Goal: Ask a question

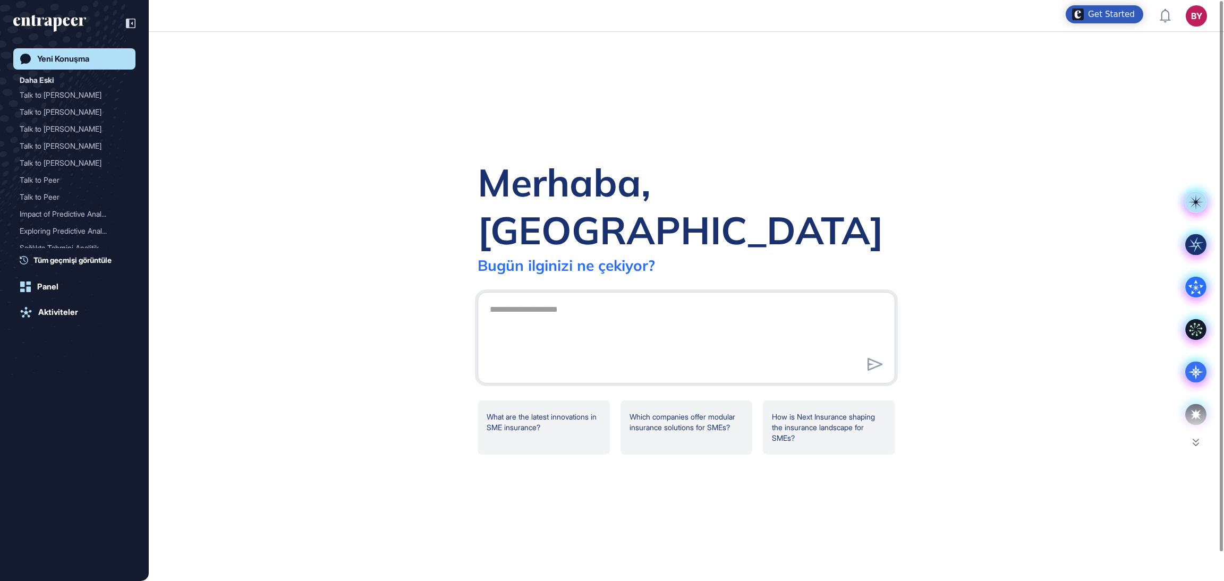
scroll to position [1, 1]
click at [83, 57] on div "Yeni Konuşma" at bounding box center [63, 59] width 52 height 10
click at [42, 93] on div "Talk to [PERSON_NAME]" at bounding box center [70, 95] width 101 height 17
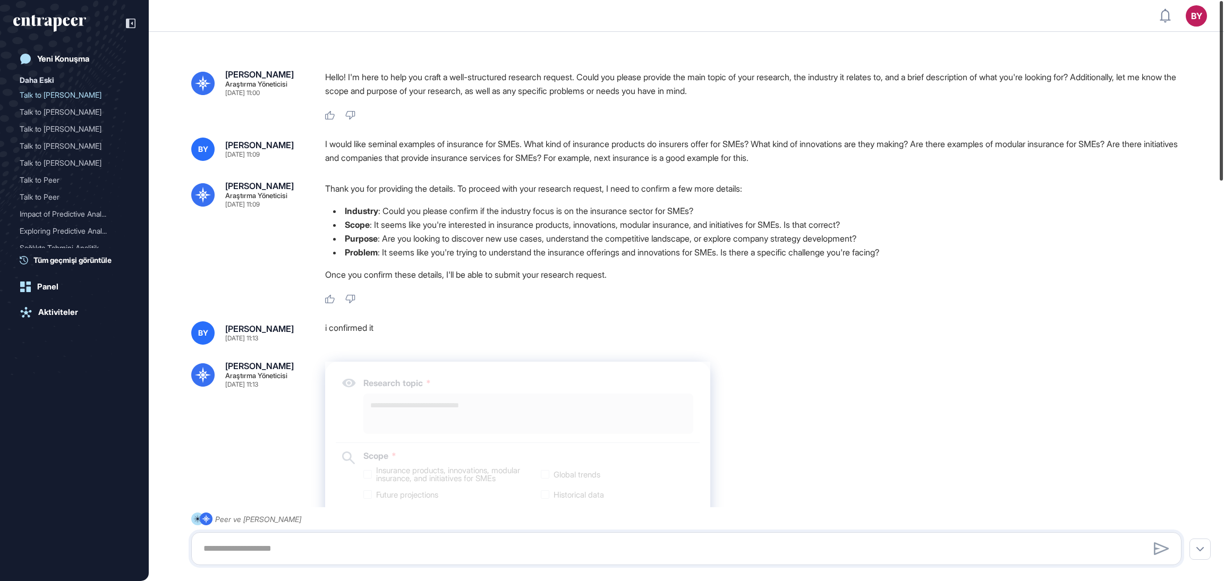
drag, startPoint x: 1222, startPoint y: 142, endPoint x: 1207, endPoint y: 21, distance: 122.1
click at [1207, 21] on div "BY Panel Profil İçeriklerim Daha Fazla Veri İste Yeni Konuşma Daha Eski Talk to…" at bounding box center [612, 290] width 1224 height 581
click at [46, 55] on div "Yeni Konuşma" at bounding box center [63, 59] width 52 height 10
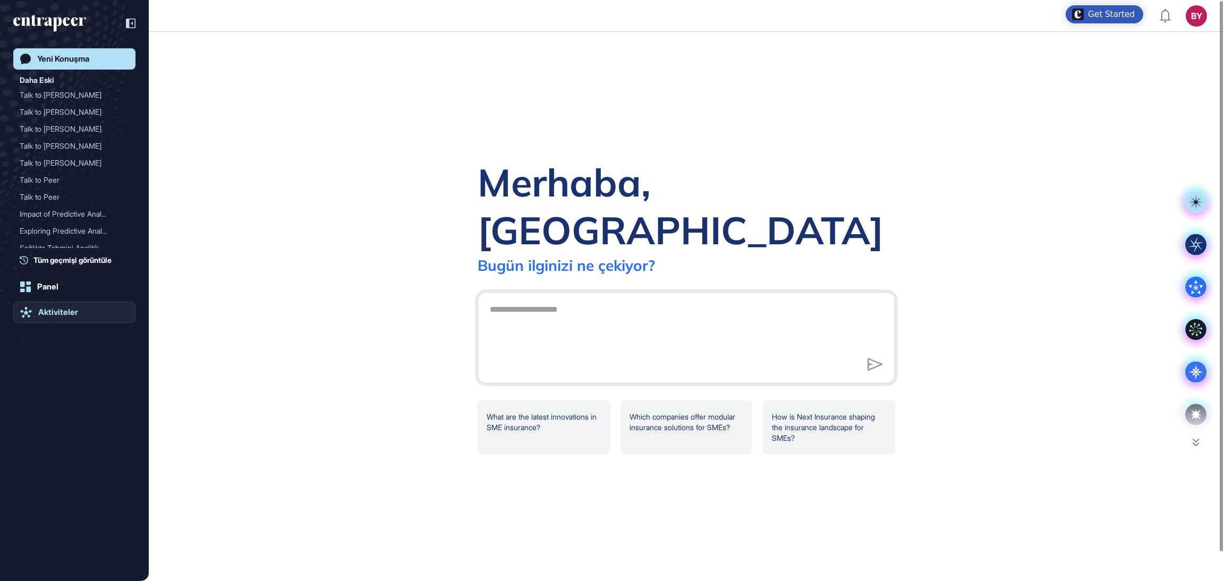
click at [67, 306] on link "Aktiviteler" at bounding box center [74, 312] width 122 height 21
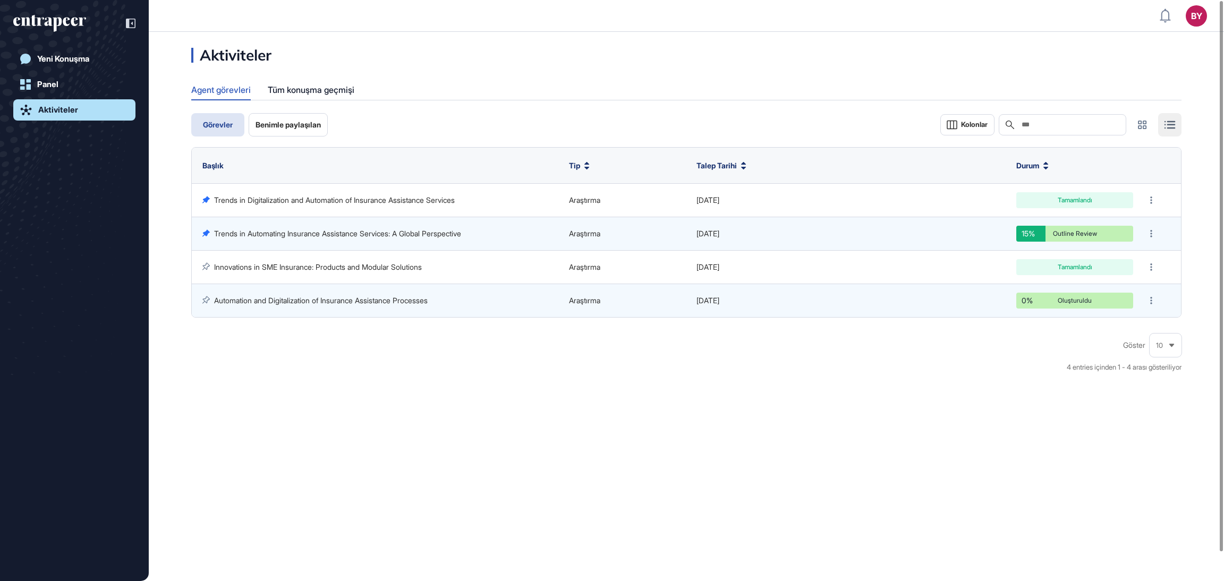
click at [224, 90] on div "Agent görevleri" at bounding box center [220, 90] width 59 height 20
click at [76, 61] on div "Yeni Konuşma" at bounding box center [63, 59] width 52 height 10
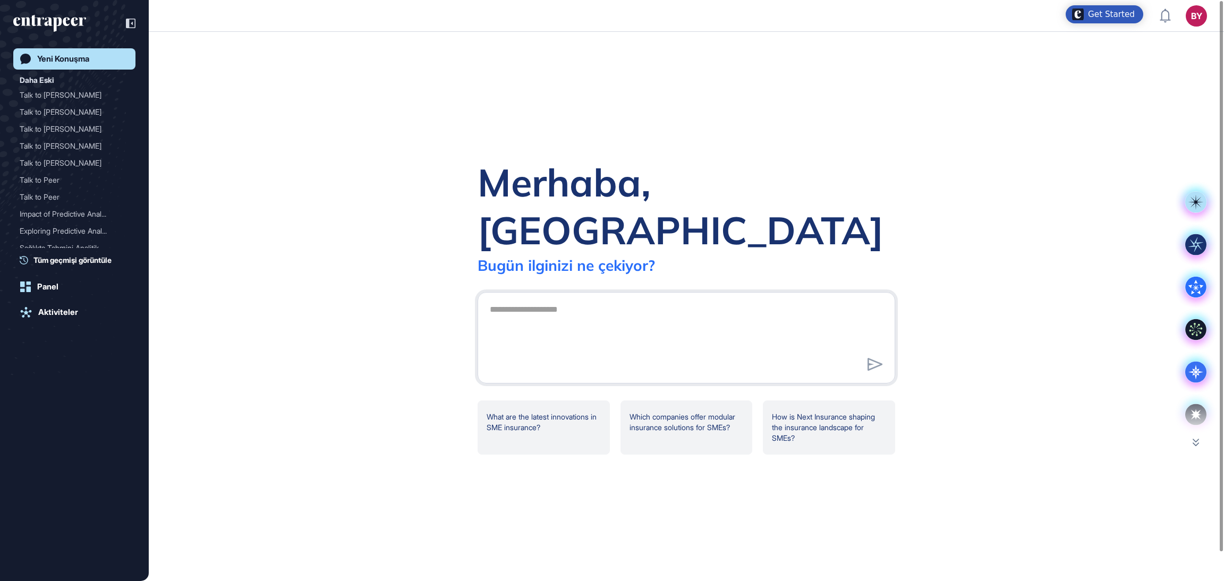
click at [1199, 19] on div "BY" at bounding box center [1195, 15] width 21 height 21
click at [1156, 71] on link "Panel" at bounding box center [1146, 75] width 109 height 17
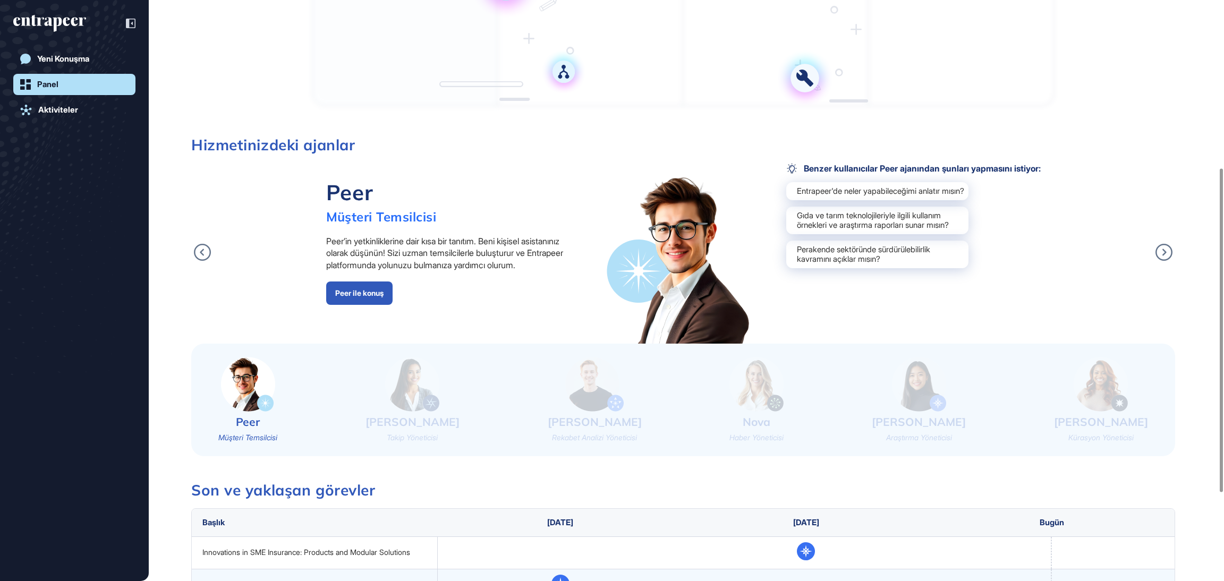
scroll to position [459, 0]
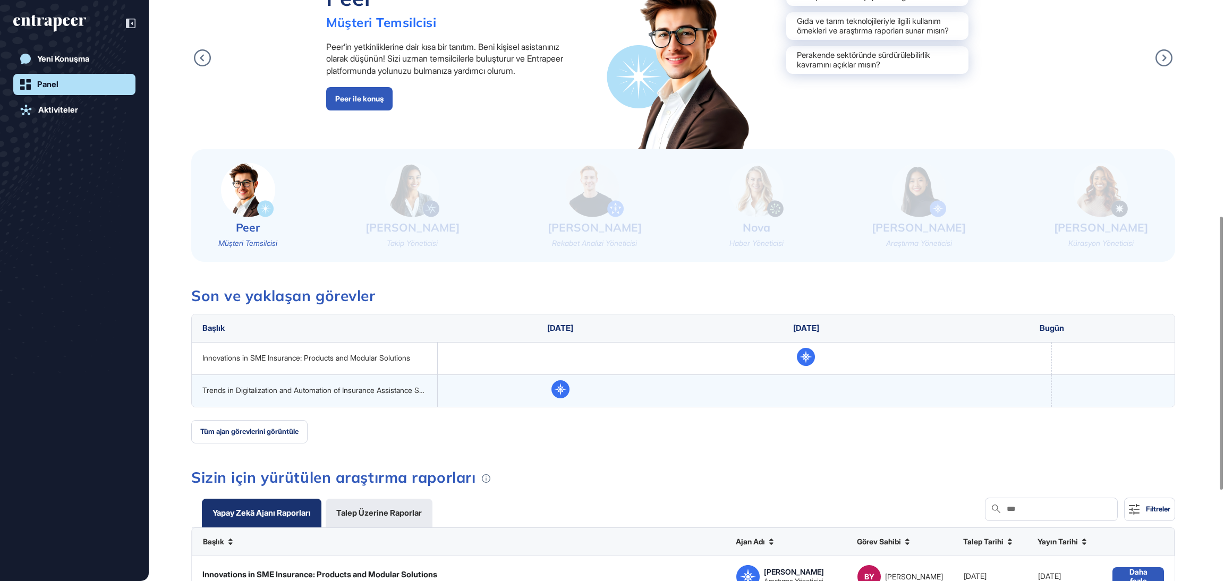
click at [434, 197] on img at bounding box center [412, 190] width 54 height 55
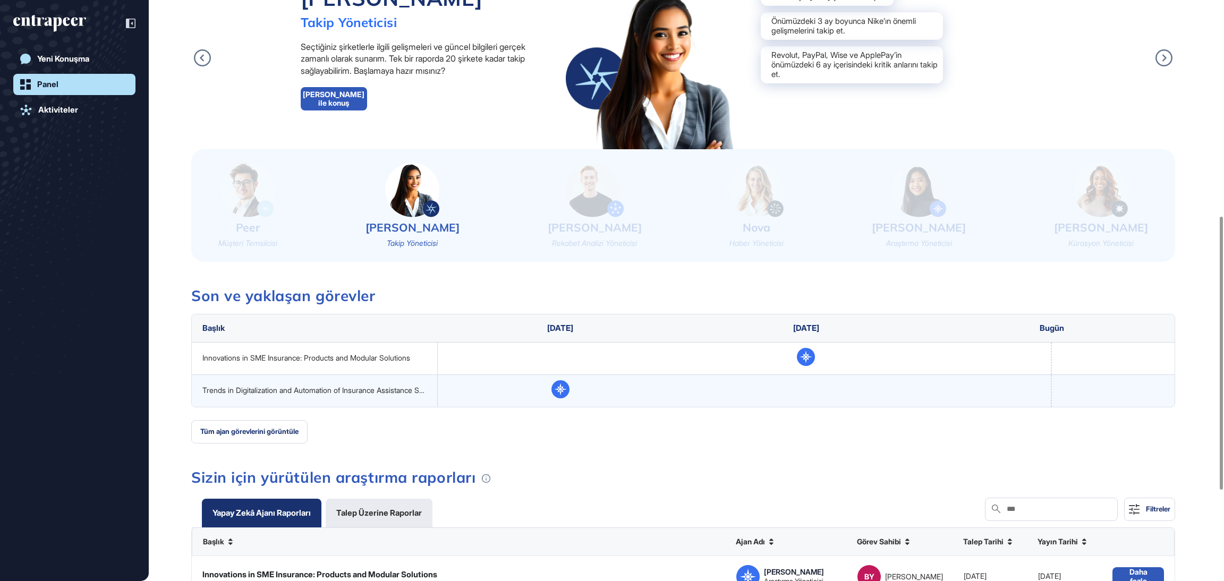
click at [1162, 207] on div "Peer Müşteri Temsilcisi [PERSON_NAME] Yöneticisi [PERSON_NAME] Rekabet Analizi …" at bounding box center [683, 205] width 984 height 113
click at [1003, 206] on div "Peer Müşteri Temsilcisi [PERSON_NAME] Yöneticisi [PERSON_NAME] Rekabet Analizi …" at bounding box center [683, 205] width 984 height 113
click at [945, 201] on img at bounding box center [919, 190] width 54 height 55
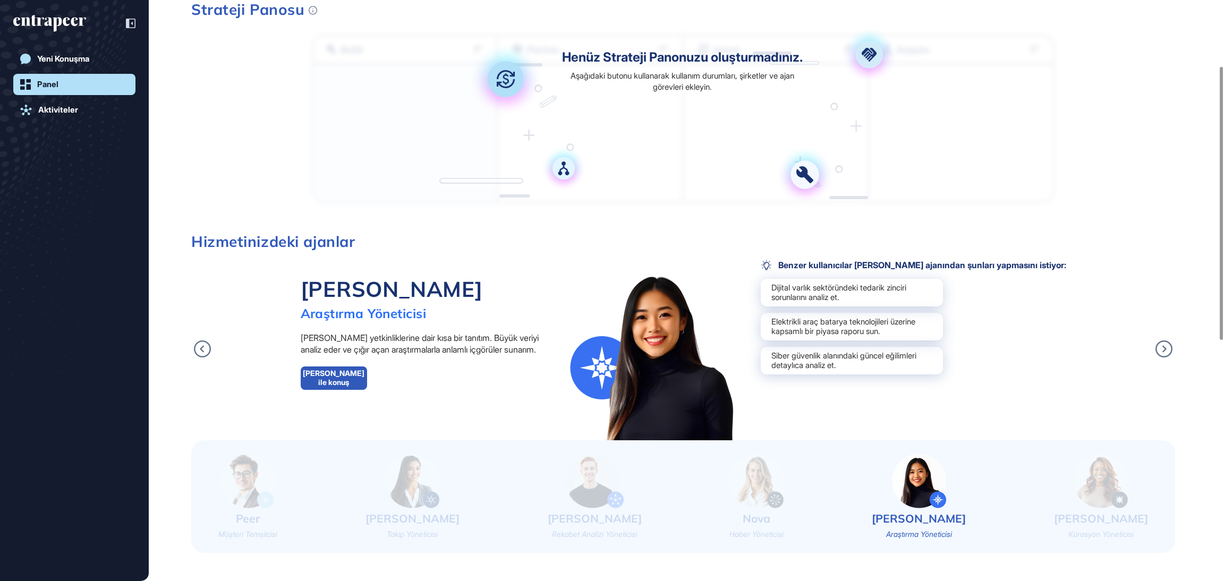
scroll to position [140, 0]
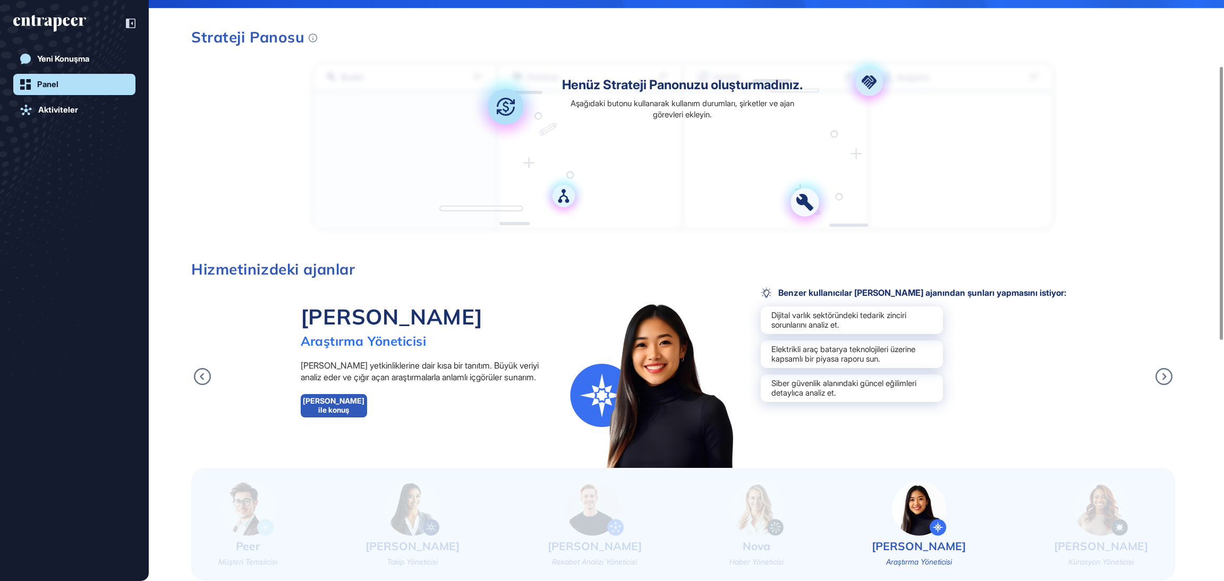
click at [360, 404] on link "[PERSON_NAME] ile konuş" at bounding box center [334, 405] width 66 height 23
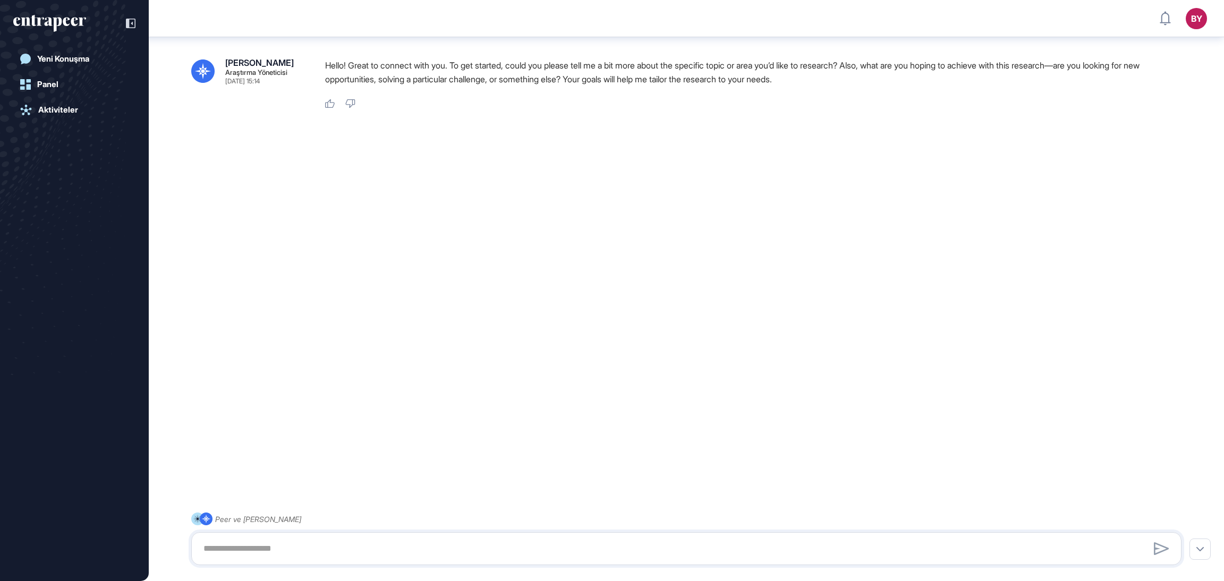
scroll to position [35, 0]
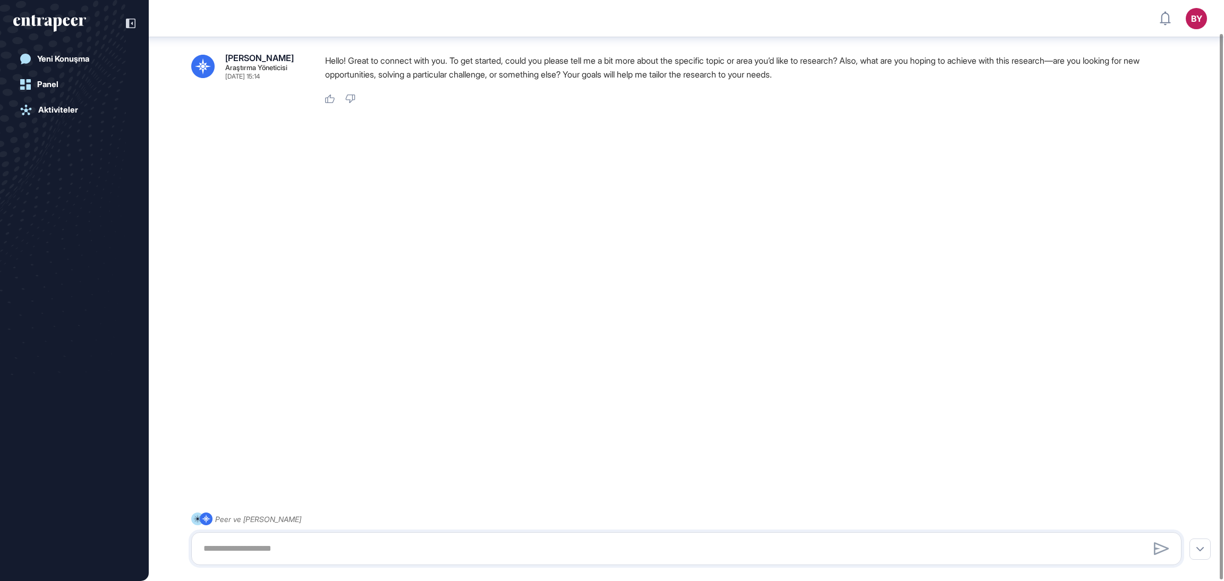
click at [350, 565] on div "Peer ve [PERSON_NAME]" at bounding box center [686, 538] width 990 height 53
click at [381, 546] on textarea at bounding box center [686, 548] width 978 height 21
paste textarea "**********"
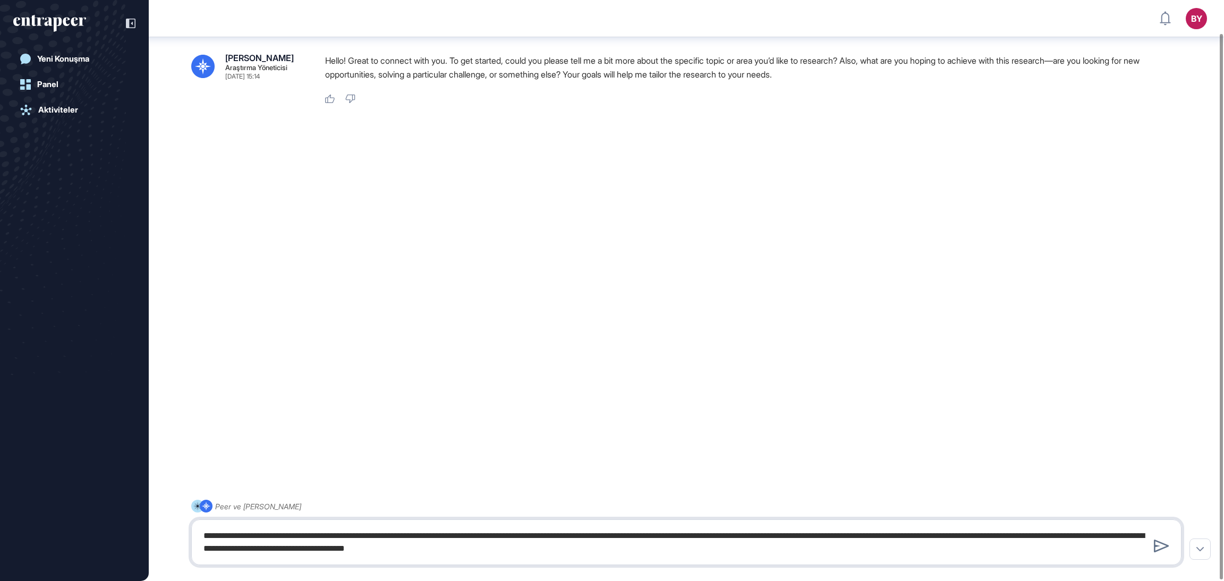
type textarea "**********"
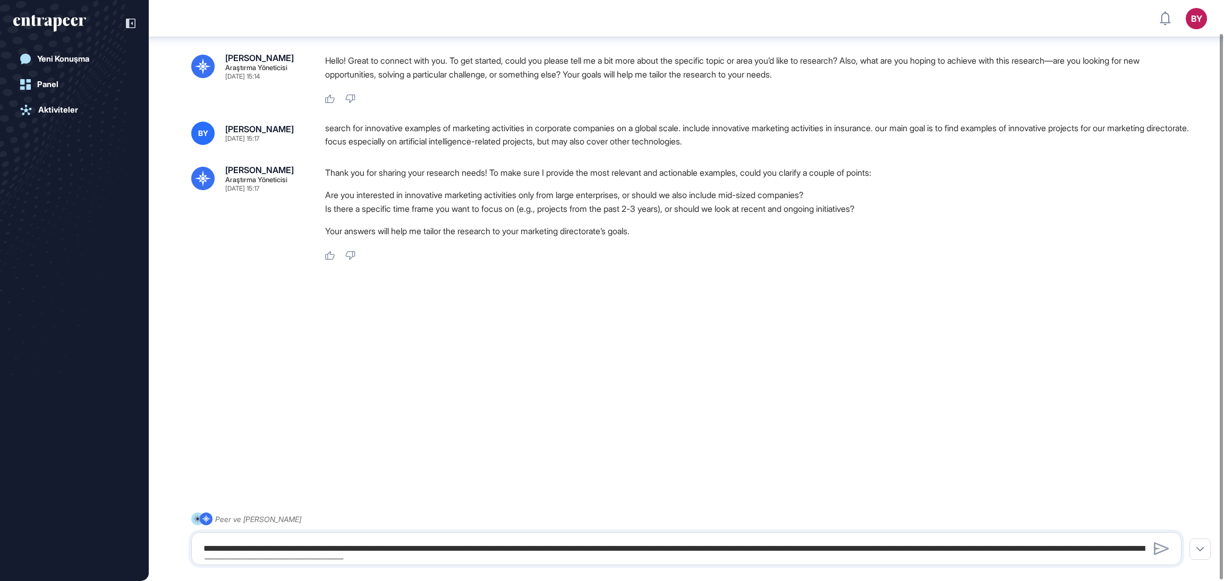
click at [719, 284] on div at bounding box center [686, 299] width 990 height 42
click at [1029, 196] on li "Sadece büyük işletmelerin yenilikçi pazarlama faaliyetleriyle mi ilgileniyorsun…" at bounding box center [757, 195] width 865 height 14
click at [1028, 196] on li "Sadece büyük işletmelerin yenilikçi pazarlama faaliyetleriyle mi ilgileniyorsun…" at bounding box center [757, 195] width 865 height 14
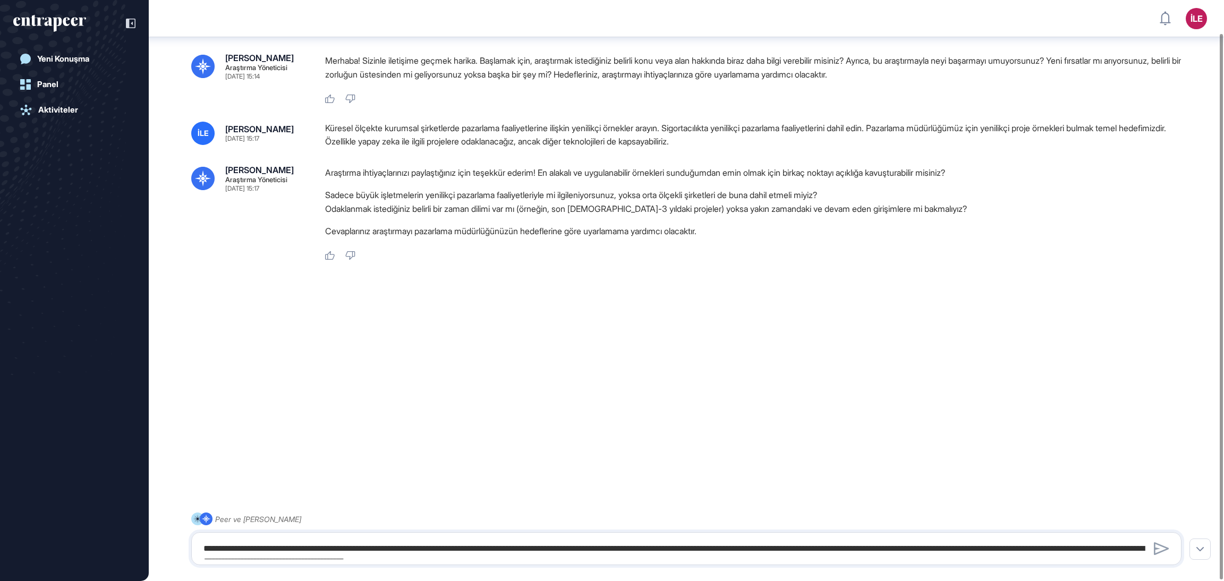
click at [1028, 196] on li "Sadece büyük işletmelerin yenilikçi pazarlama faaliyetleriyle mi ilgileniyorsun…" at bounding box center [757, 195] width 865 height 14
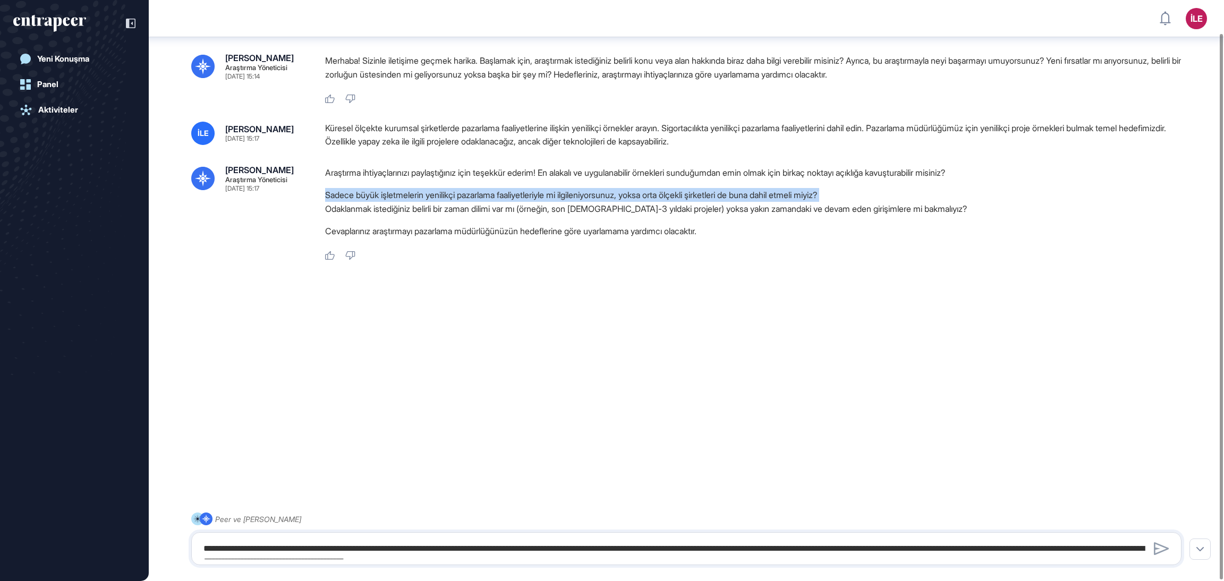
click at [1028, 196] on li "Sadece büyük işletmelerin yenilikçi pazarlama faaliyetleriyle mi ilgileniyorsun…" at bounding box center [757, 195] width 865 height 14
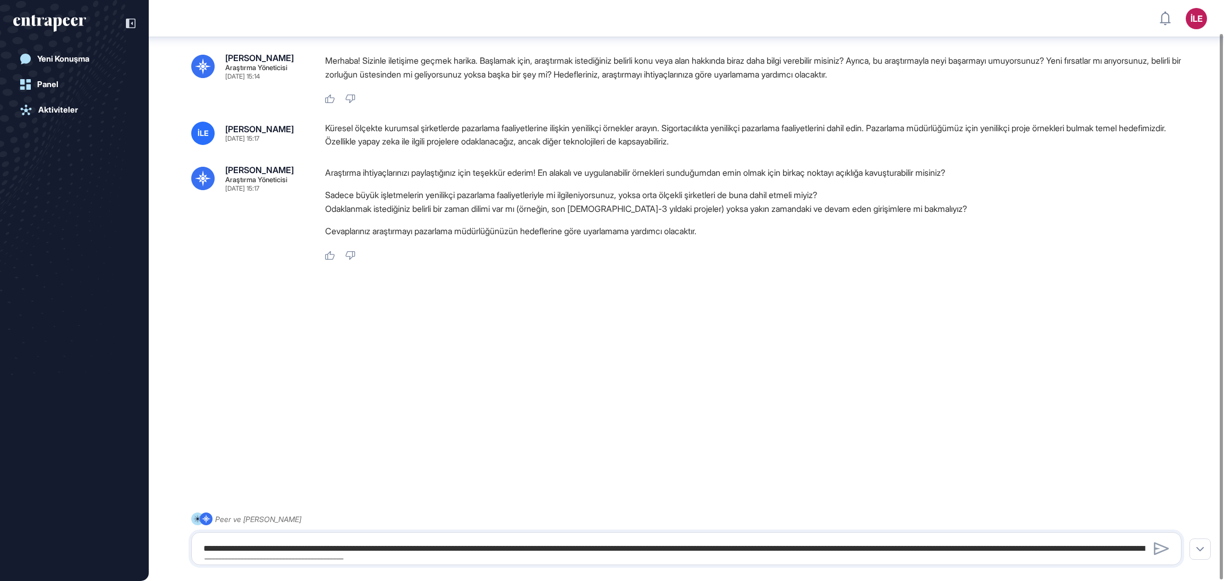
click at [1028, 196] on li "Sadece büyük işletmelerin yenilikçi pazarlama faaliyetleriyle mi ilgileniyorsun…" at bounding box center [757, 195] width 865 height 14
click at [477, 364] on div "[PERSON_NAME]ma Yöneticisi [DATE] 15:14 Merhaba! Sizinle iletişime geçmek harik…" at bounding box center [686, 276] width 1075 height 523
click at [592, 357] on div "[PERSON_NAME]ma Yöneticisi [DATE] 15:14 Hello! Great to connect with you. To ge…" at bounding box center [686, 276] width 1075 height 523
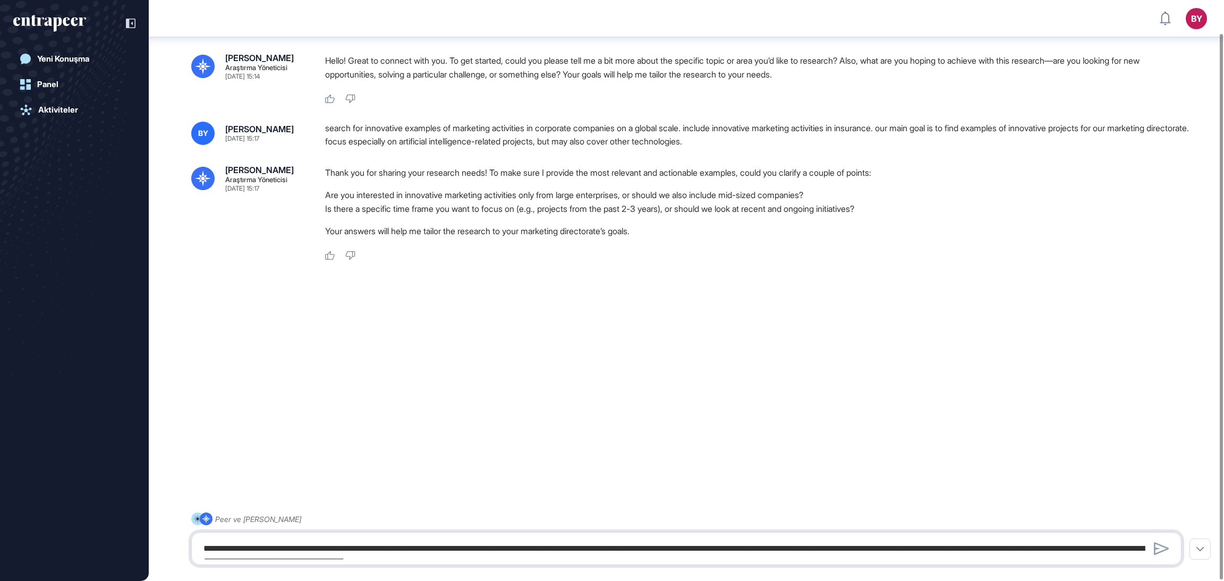
click at [403, 542] on textarea "**********" at bounding box center [686, 548] width 978 height 21
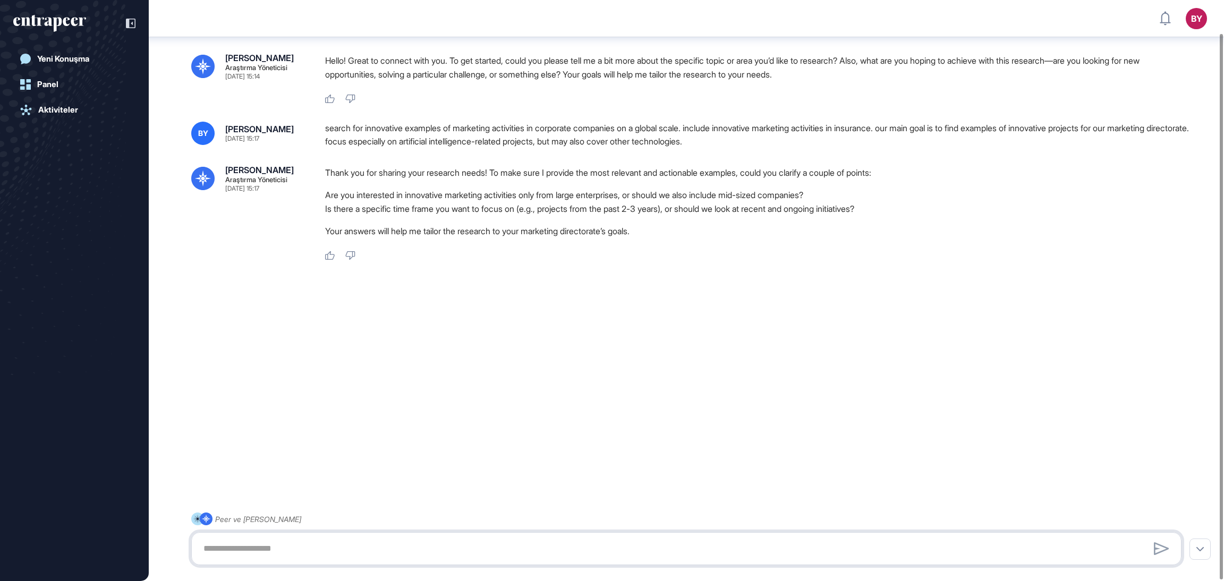
paste textarea "**********"
type textarea "**********"
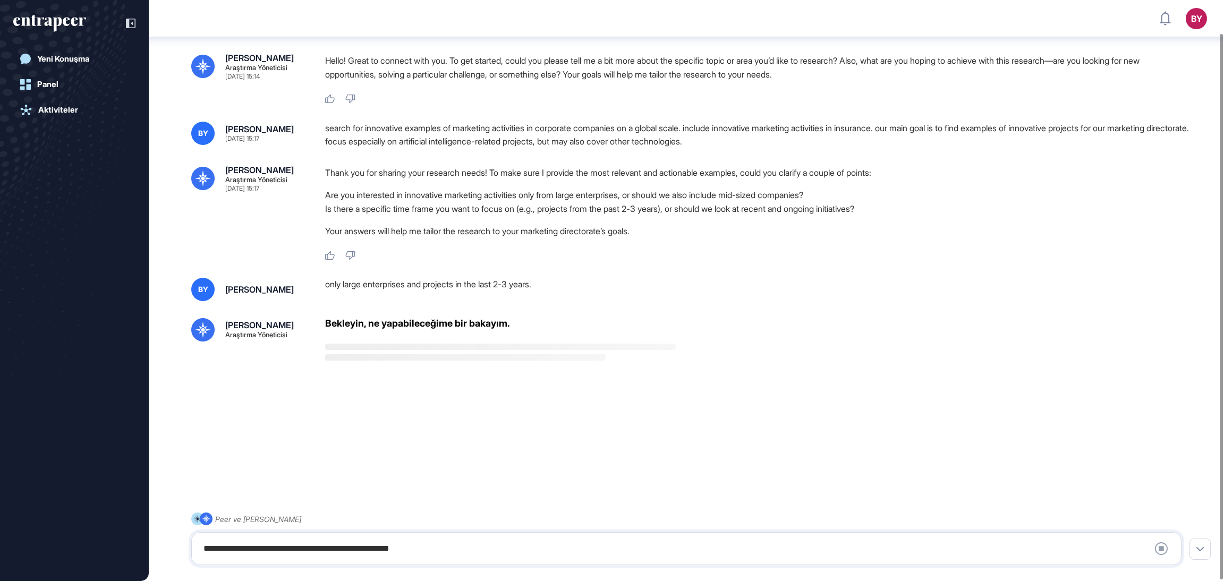
click at [502, 421] on div at bounding box center [686, 411] width 990 height 42
click at [496, 421] on div at bounding box center [686, 411] width 990 height 42
click at [491, 422] on div at bounding box center [686, 411] width 990 height 42
click at [489, 422] on div at bounding box center [686, 411] width 990 height 42
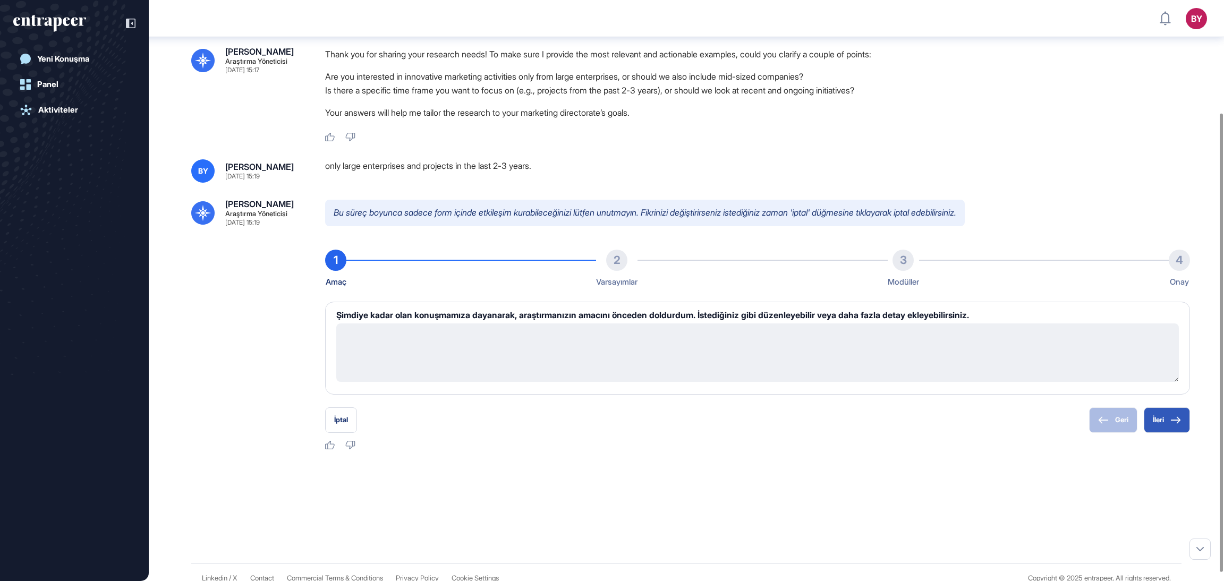
scroll to position [142, 0]
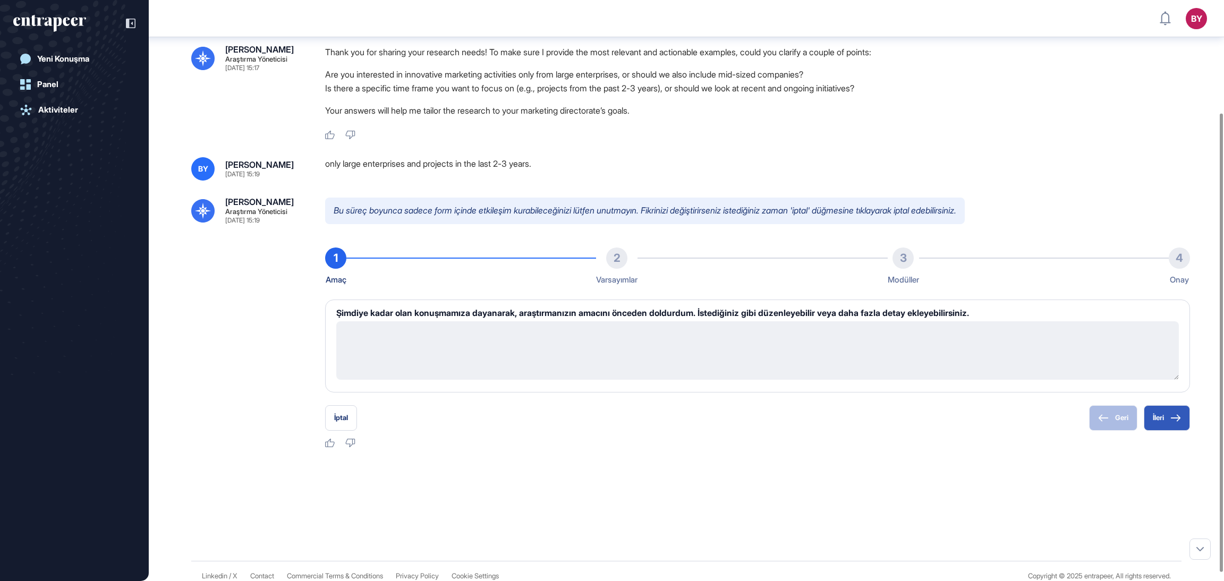
drag, startPoint x: 342, startPoint y: 333, endPoint x: 933, endPoint y: 371, distance: 591.7
click at [933, 371] on textarea at bounding box center [757, 350] width 842 height 58
type textarea "**********"
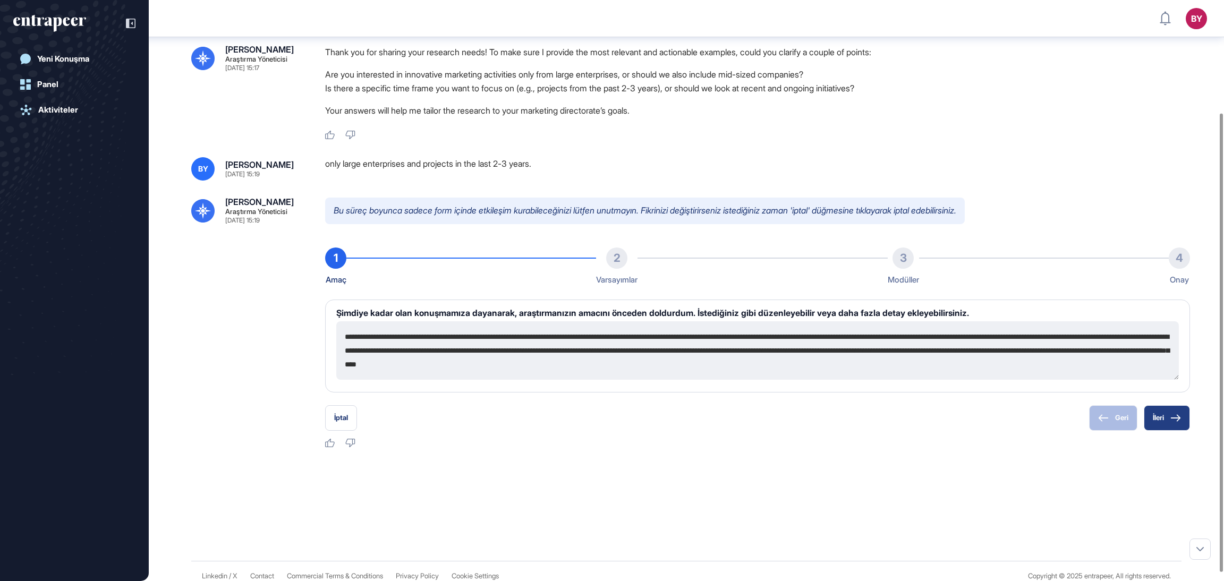
click at [1167, 422] on button "İleri" at bounding box center [1166, 417] width 46 height 25
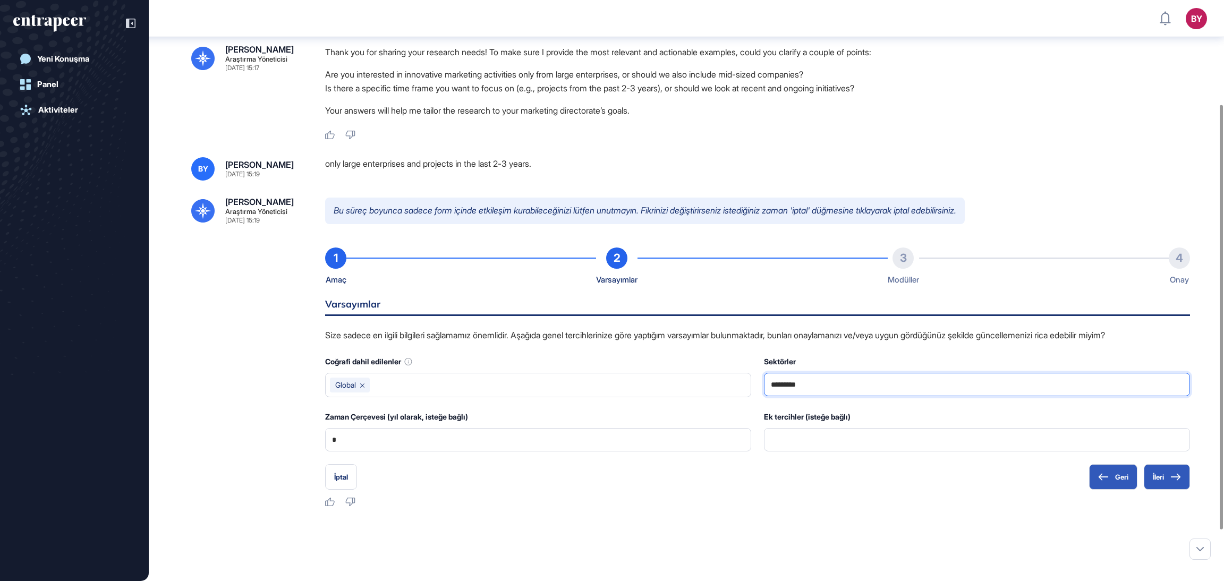
click at [839, 382] on input "*********" at bounding box center [977, 384] width 412 height 22
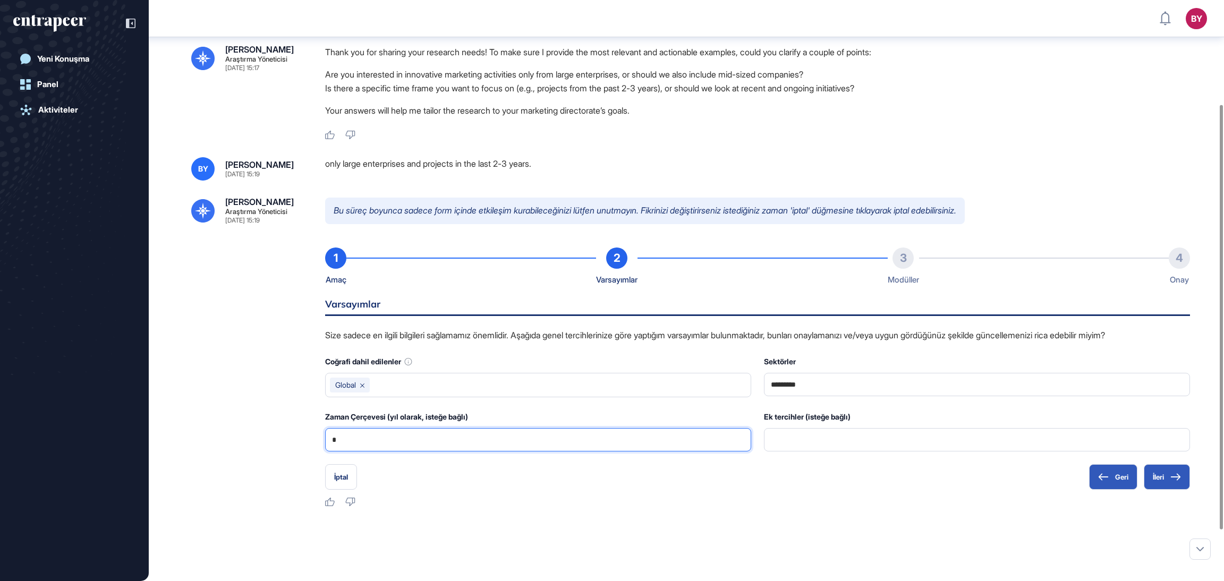
drag, startPoint x: 373, startPoint y: 437, endPoint x: 275, endPoint y: 437, distance: 98.8
click at [275, 437] on div "[PERSON_NAME] Araştırma Yöneticisi [DATE] 15:19 Bu süreç boyunca sadece form iç…" at bounding box center [686, 353] width 990 height 310
type input "*"
click at [297, 416] on div "[PERSON_NAME] Araştırma Yöneticisi [DATE] 15:19 Bu süreç boyunca sadece form iç…" at bounding box center [686, 353] width 990 height 310
click at [832, 376] on input "*********" at bounding box center [977, 384] width 412 height 22
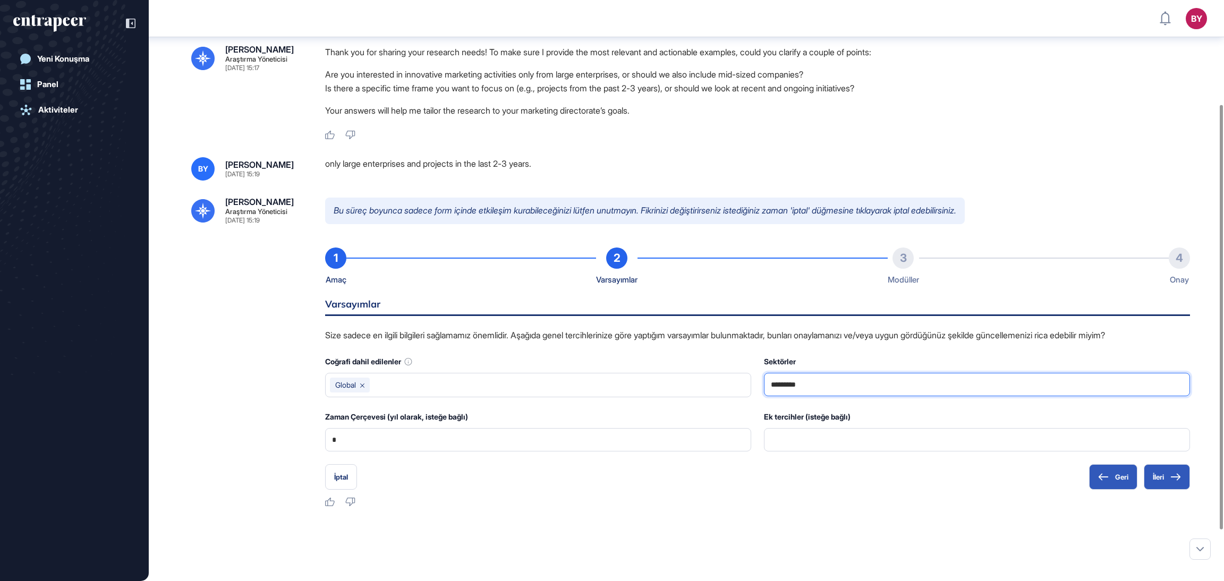
paste input "**********"
type input "**********"
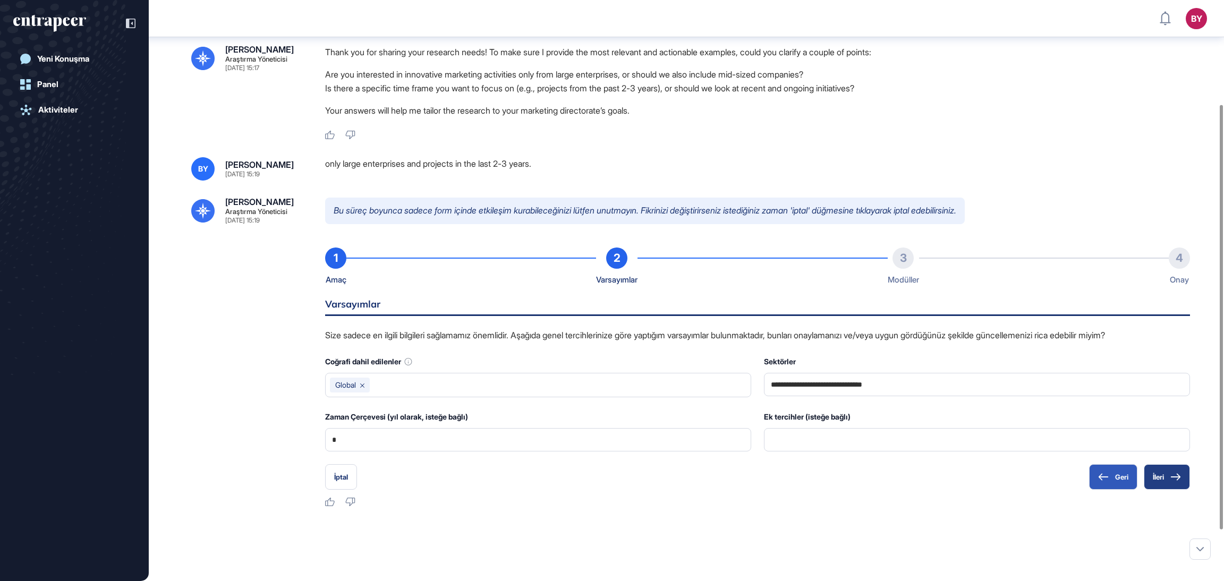
click at [1170, 477] on icon at bounding box center [1175, 476] width 11 height 7
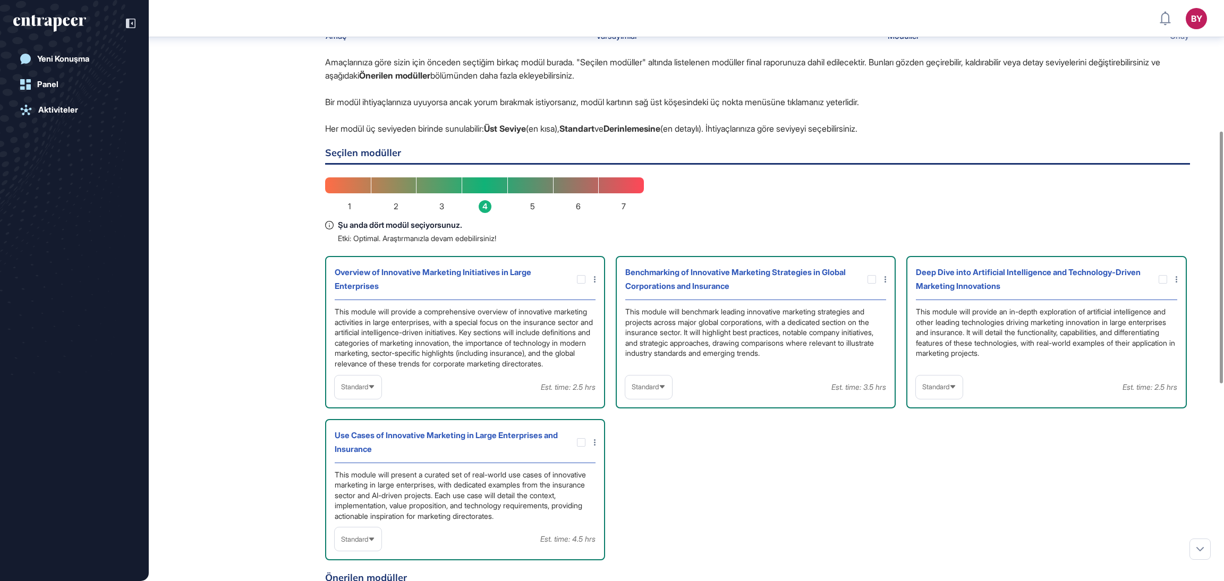
scroll to position [460, 0]
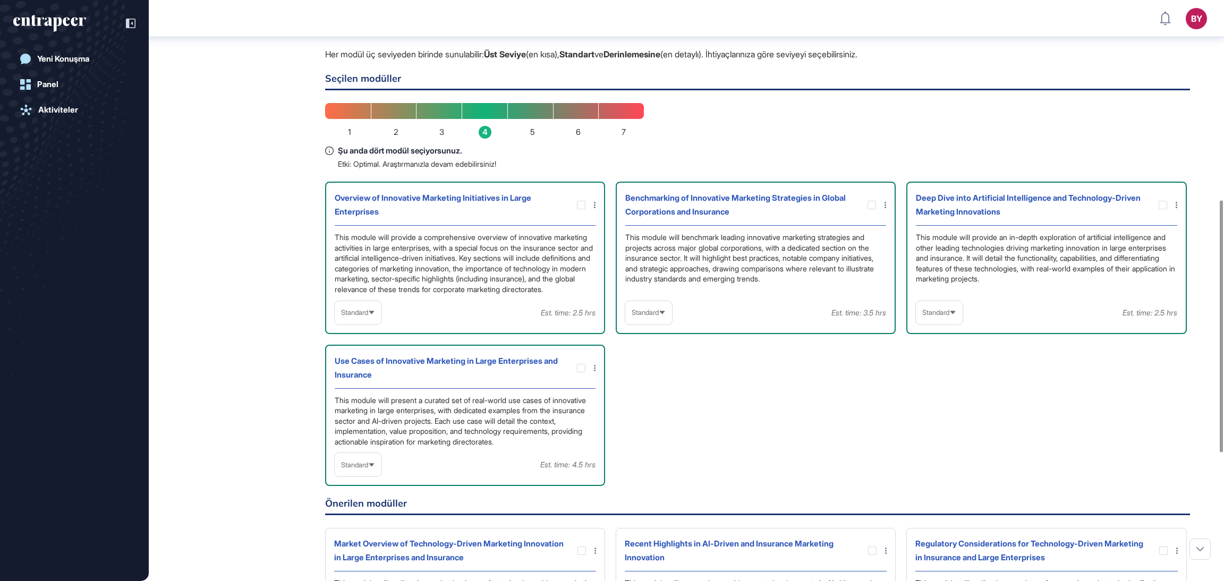
click at [237, 233] on div "[PERSON_NAME] Araştırma Yöneticisi [DATE] 15:19 Bu süreç boyunca sadece form iç…" at bounding box center [686, 301] width 990 height 845
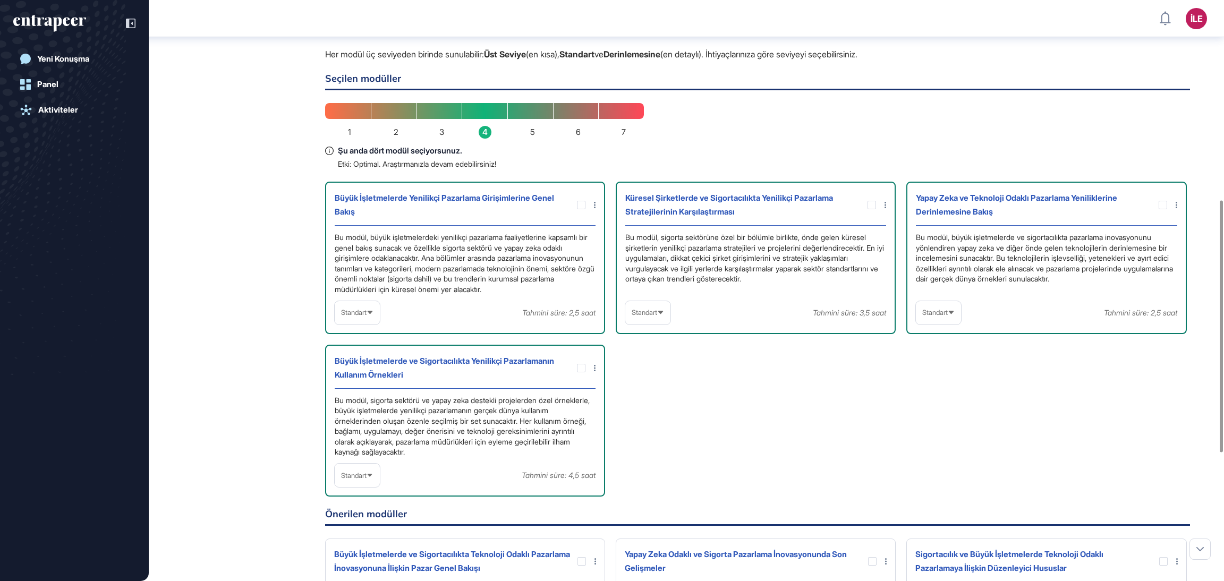
click at [743, 406] on div "Büyük İşletmelerde Yenilikçi Pazarlama Girişimlerine Genel Bakış Bu modül, büyü…" at bounding box center [757, 339] width 865 height 315
click at [375, 316] on div "Standart" at bounding box center [357, 312] width 45 height 21
click at [364, 329] on li "Yüksek Düzey" at bounding box center [357, 338] width 39 height 21
click at [377, 319] on div "Yüksek Düzey" at bounding box center [366, 312] width 62 height 21
click at [366, 380] on font "Derinlemesine" at bounding box center [361, 380] width 43 height 8
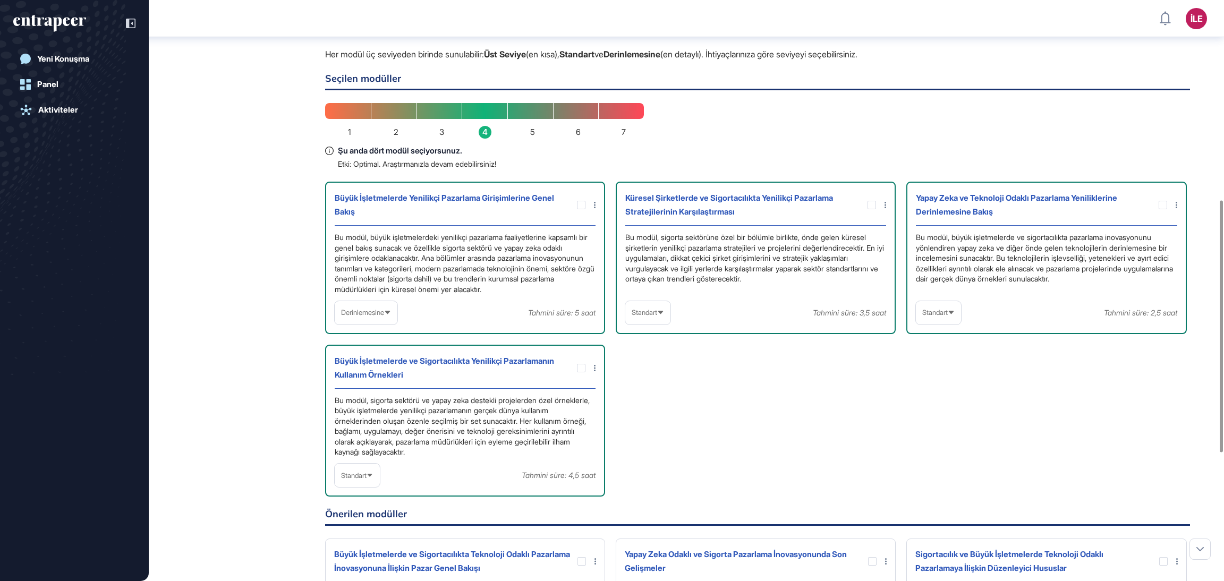
click at [373, 315] on font "Derinlemesine" at bounding box center [362, 312] width 43 height 8
click at [369, 355] on li "Standart" at bounding box center [366, 359] width 56 height 21
click at [361, 319] on div "Standart" at bounding box center [357, 312] width 45 height 21
click at [367, 336] on font "Yüksek Düzey" at bounding box center [361, 337] width 42 height 8
click at [389, 310] on icon at bounding box center [386, 312] width 7 height 7
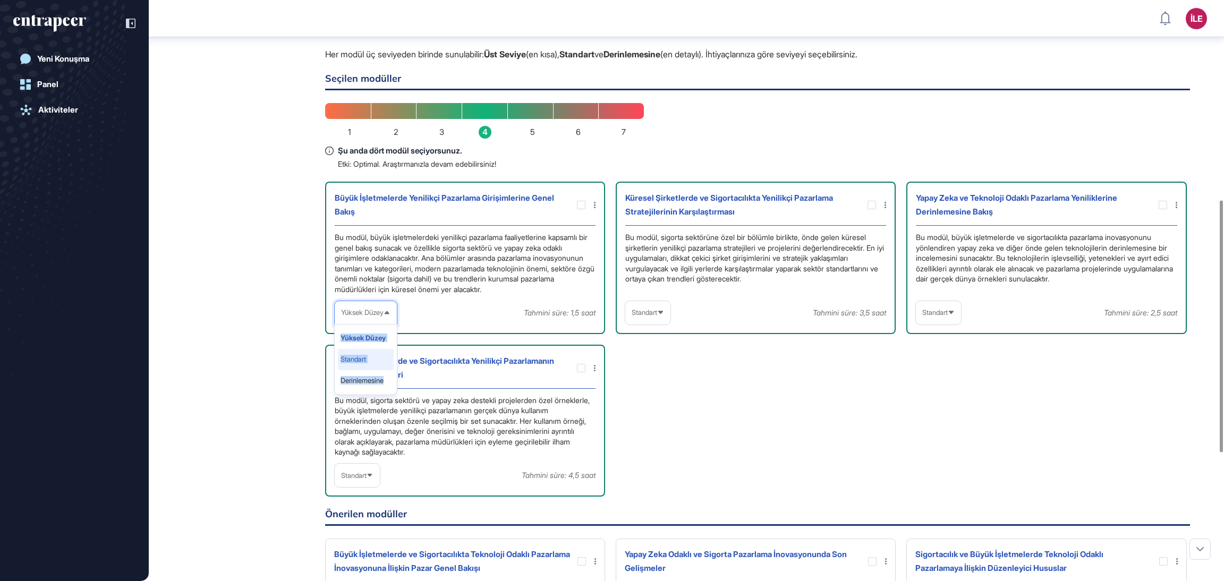
click at [383, 356] on li "Standart" at bounding box center [366, 359] width 56 height 21
click at [442, 316] on div "Standart Tahmini süre: 2,5 saat" at bounding box center [465, 312] width 261 height 23
drag, startPoint x: 661, startPoint y: 321, endPoint x: 657, endPoint y: 313, distance: 8.8
click at [661, 319] on div "Standart" at bounding box center [647, 312] width 45 height 21
click at [651, 382] on font "Derinlemesine" at bounding box center [652, 380] width 43 height 8
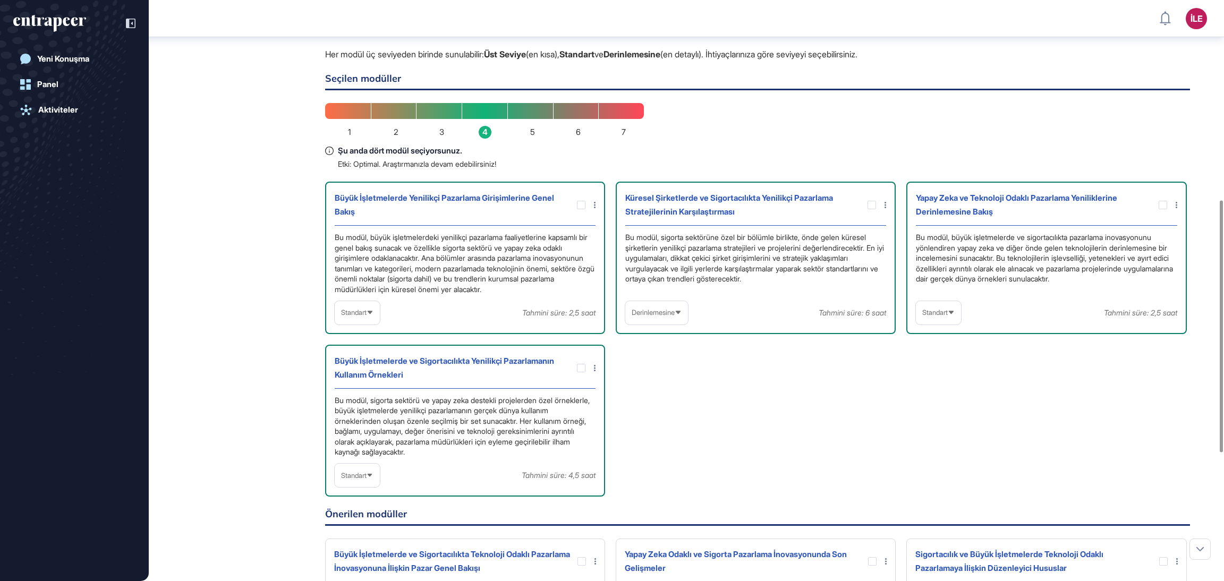
click at [945, 309] on font "Standart" at bounding box center [934, 312] width 25 height 8
click at [959, 376] on font "Derinlemesine" at bounding box center [942, 380] width 43 height 8
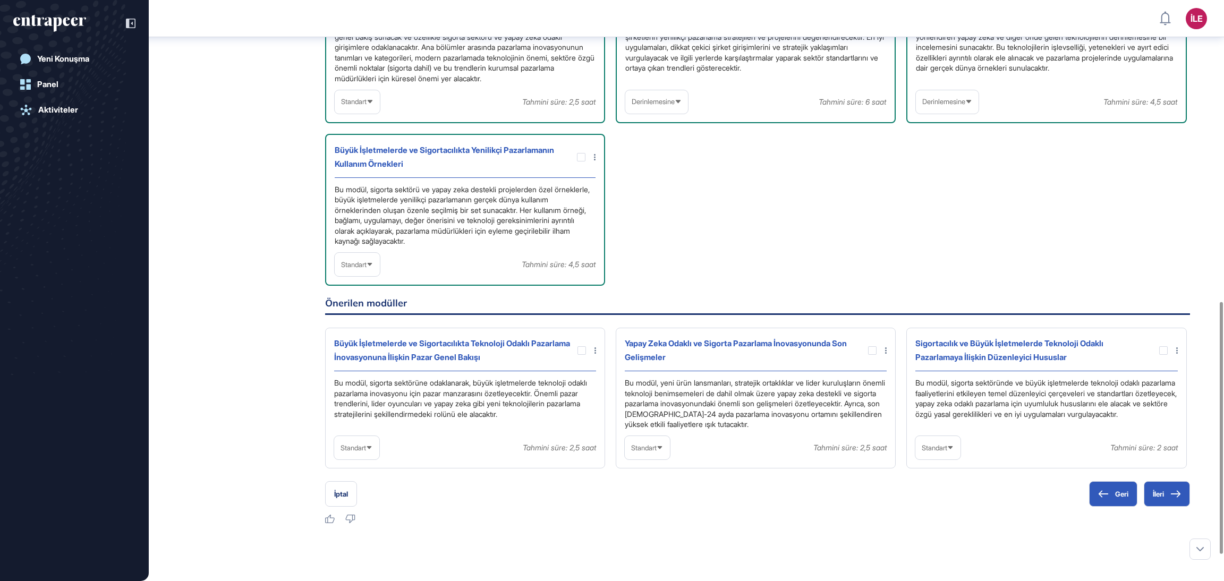
scroll to position [699, 0]
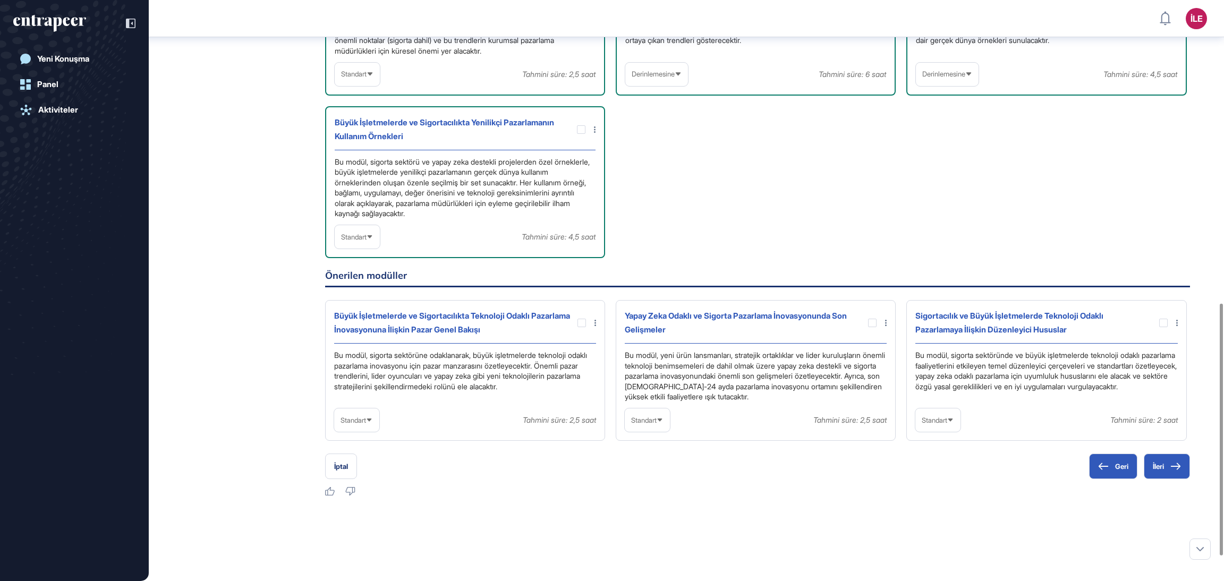
click at [360, 233] on font "Standart" at bounding box center [353, 237] width 25 height 8
click at [364, 301] on font "Derinlemesine" at bounding box center [361, 305] width 43 height 8
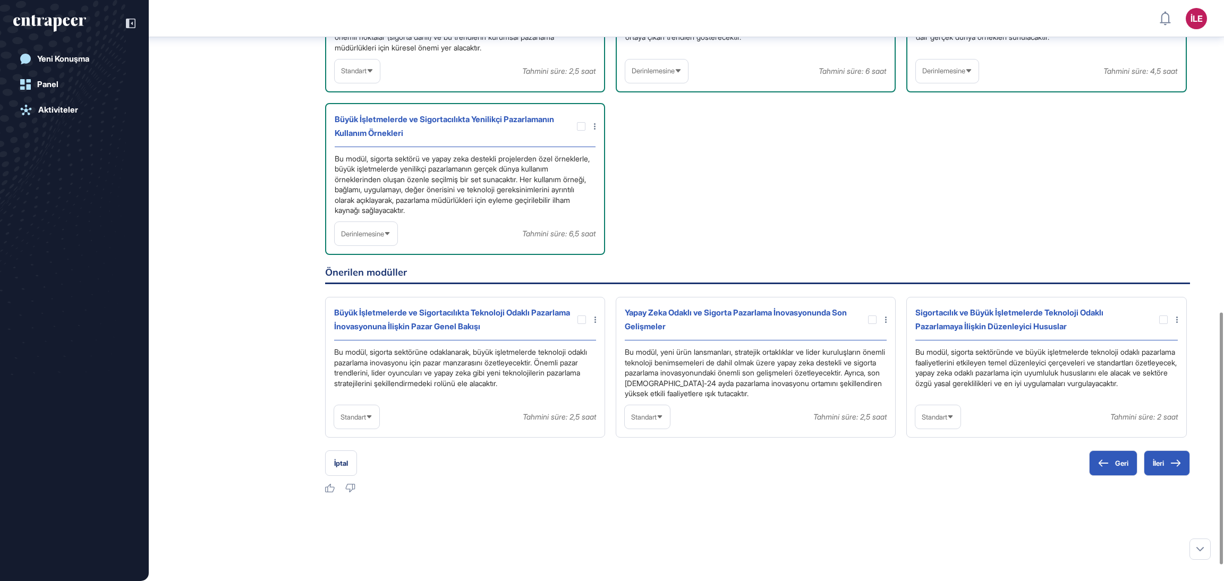
scroll to position [755, 0]
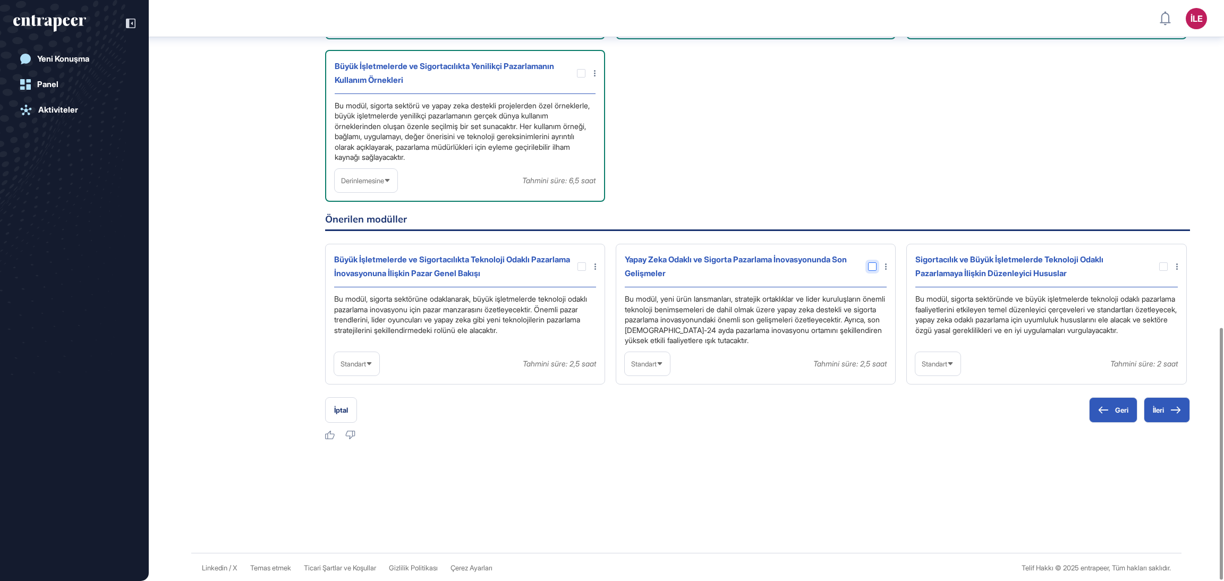
click at [869, 268] on div at bounding box center [872, 266] width 8 height 8
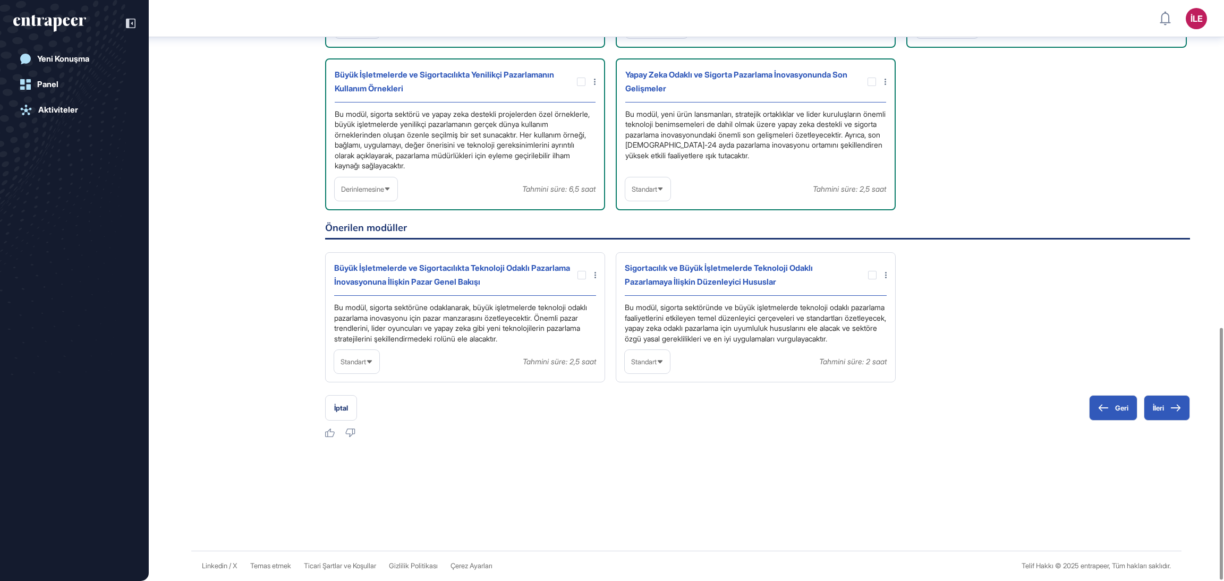
click at [884, 79] on icon at bounding box center [885, 82] width 2 height 6
click at [887, 112] on div "Yorum ekle" at bounding box center [878, 120] width 42 height 16
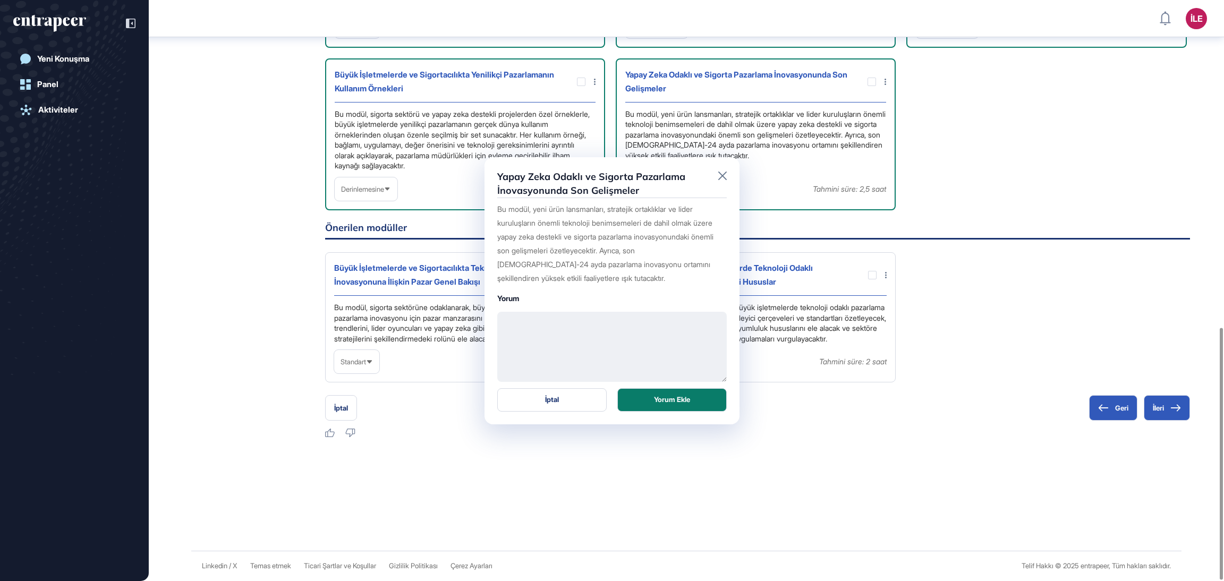
drag, startPoint x: 607, startPoint y: 316, endPoint x: 608, endPoint y: 321, distance: 5.3
click at [608, 320] on textarea at bounding box center [611, 347] width 229 height 70
paste textarea "**********"
type textarea "**********"
click at [661, 408] on button "Yorum Ekle" at bounding box center [671, 399] width 109 height 23
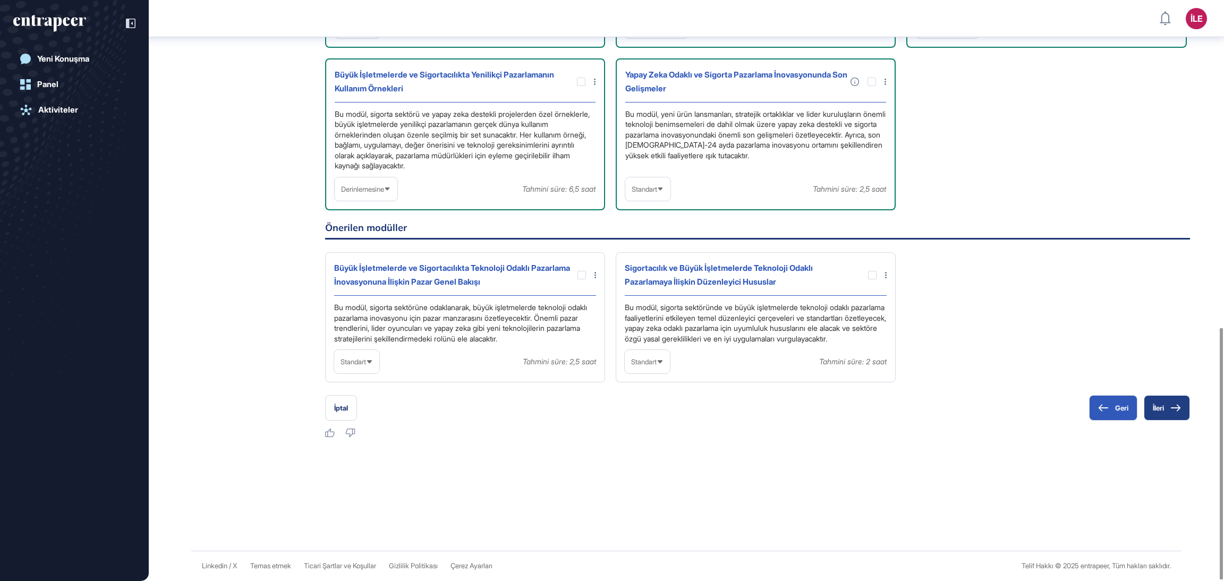
click at [1171, 405] on icon at bounding box center [1175, 407] width 11 height 7
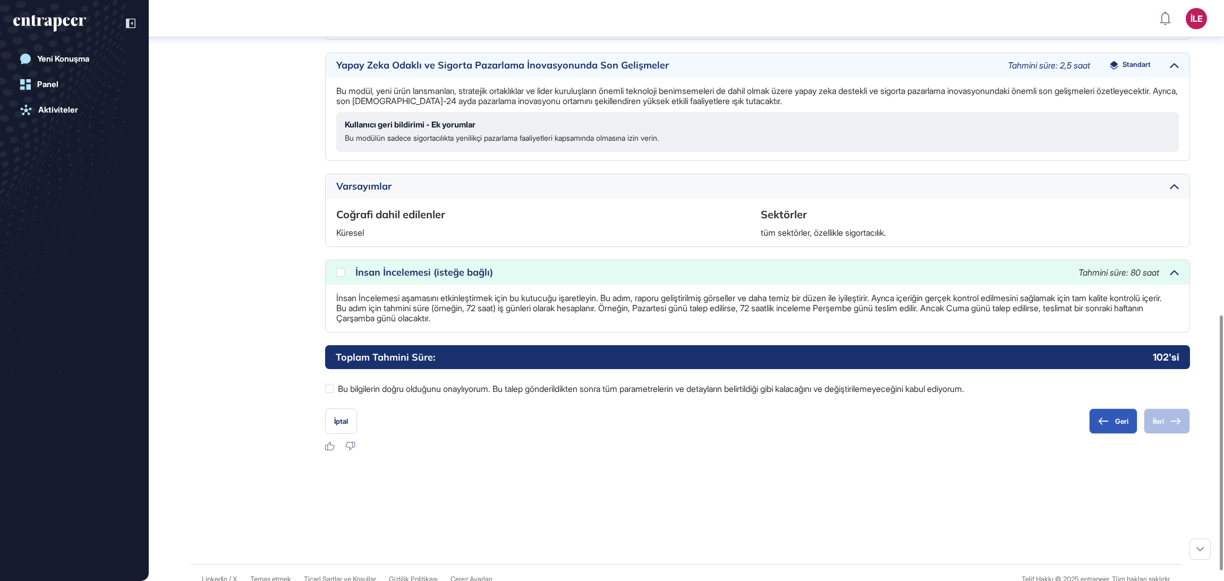
scroll to position [738, 0]
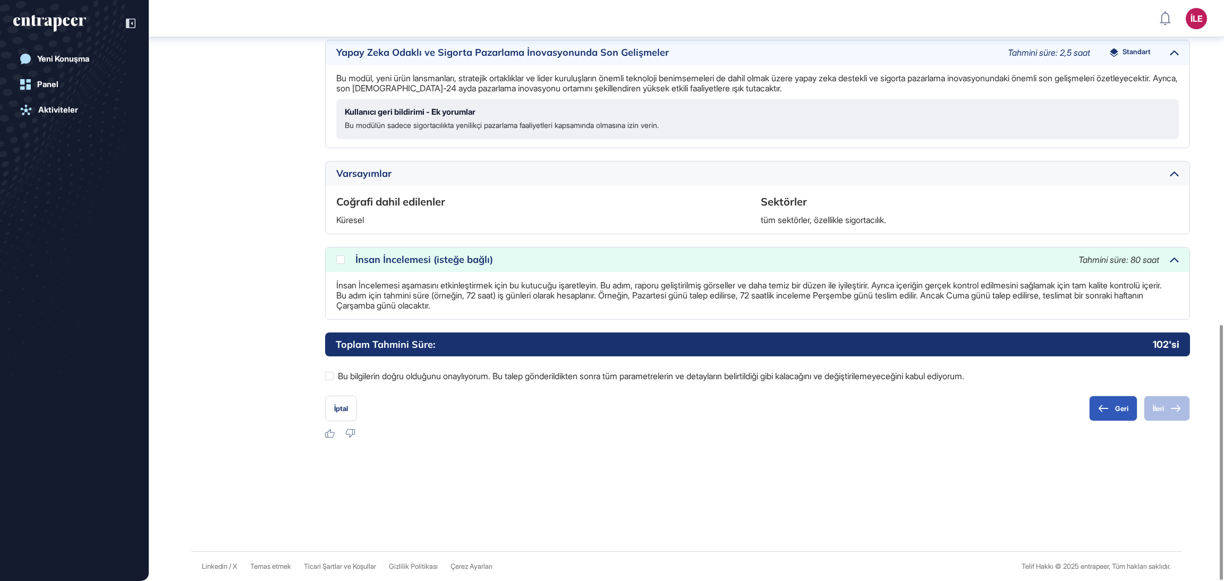
click at [383, 196] on h6 "Coğrafi dahil edilenler" at bounding box center [545, 201] width 418 height 15
click at [329, 374] on div at bounding box center [329, 376] width 8 height 8
click at [1164, 407] on button "İleri" at bounding box center [1166, 408] width 46 height 25
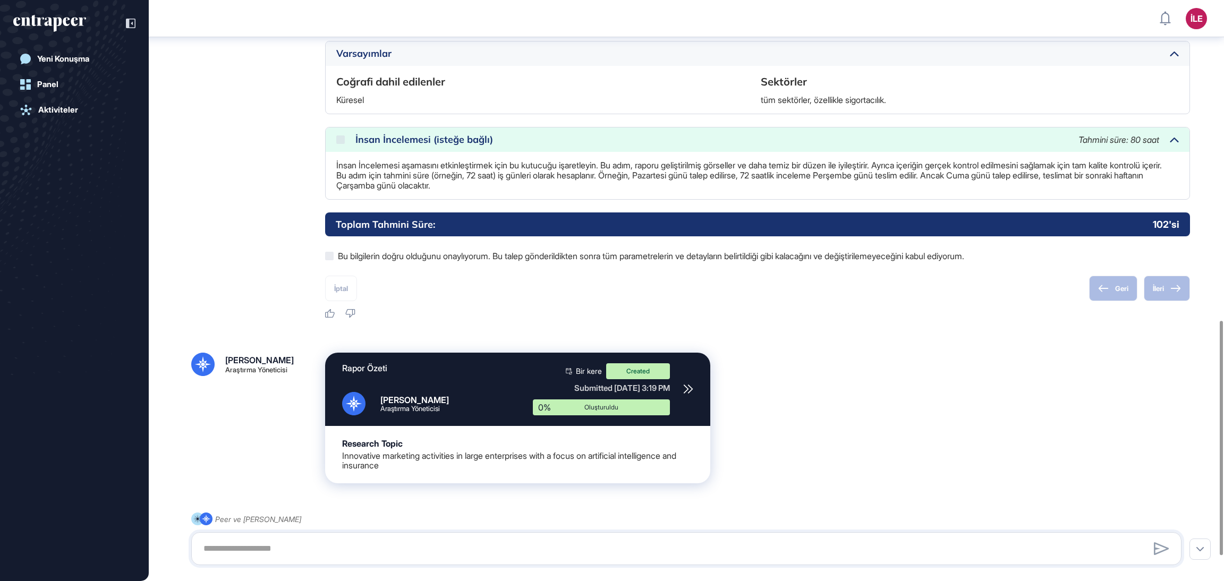
scroll to position [856, 0]
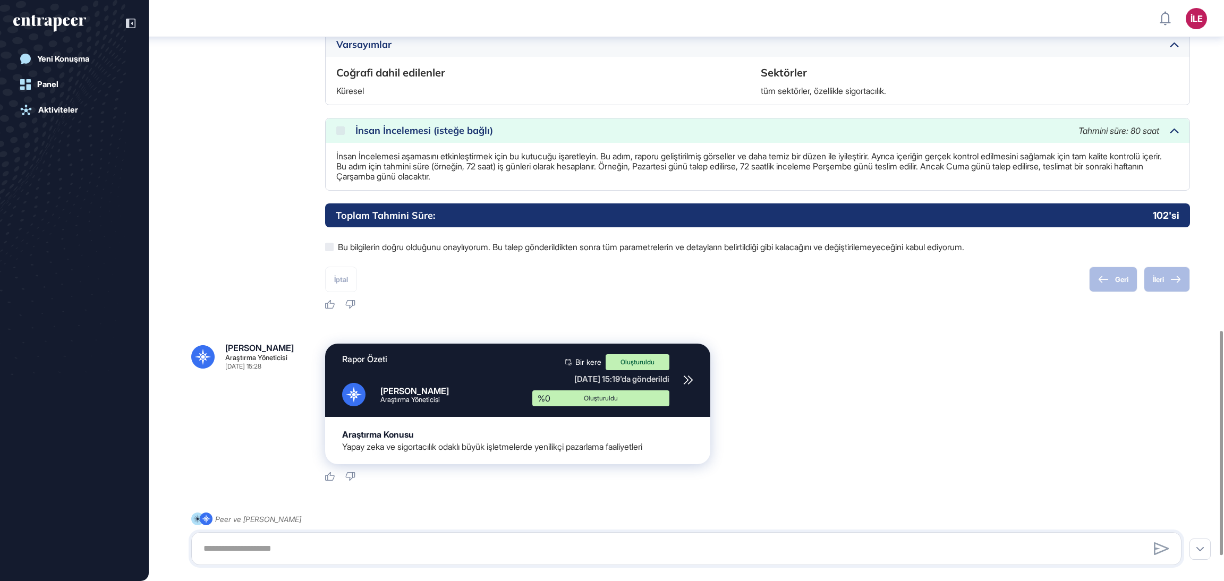
drag, startPoint x: 852, startPoint y: 366, endPoint x: 866, endPoint y: 372, distance: 14.7
click at [852, 367] on div "Rapor Özeti [PERSON_NAME] Araştırma Yöneticisi Bir kere Oluşturuldu [DATE] 15:1…" at bounding box center [757, 404] width 865 height 121
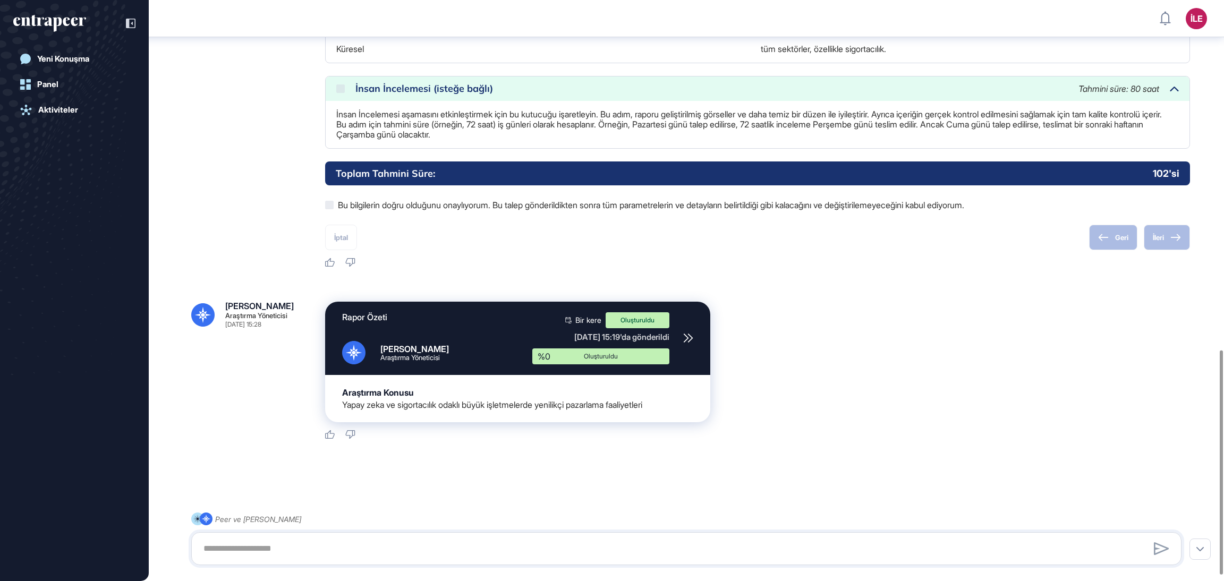
scroll to position [920, 0]
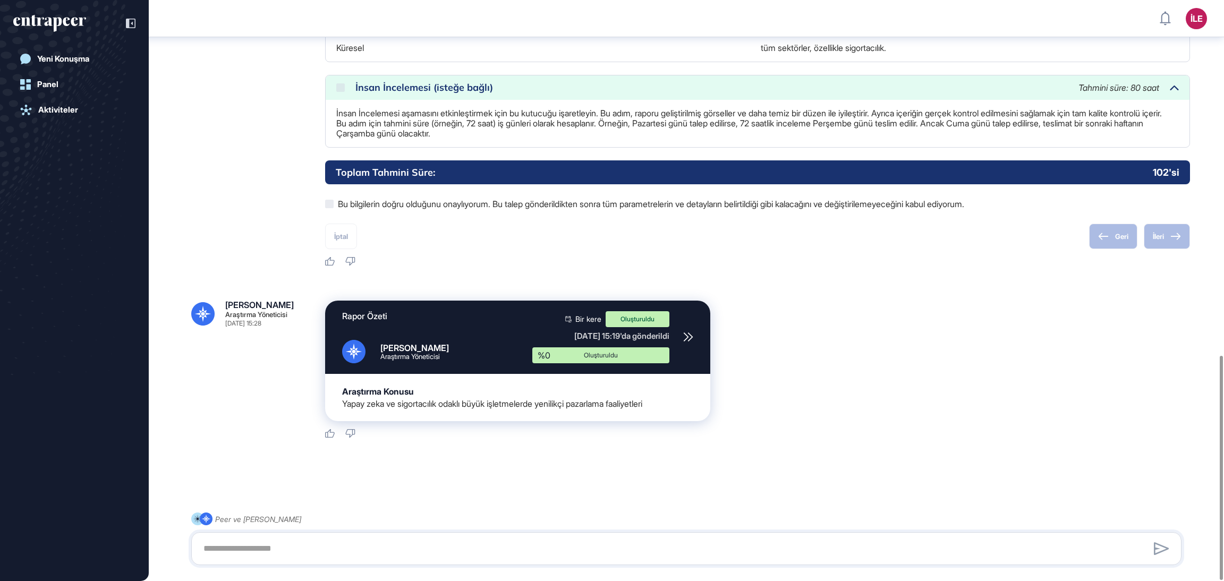
click at [448, 399] on font "Yapay zeka ve sigortacılık odaklı büyük işletmelerde yenilikçi pazarlama faaliy…" at bounding box center [492, 403] width 300 height 11
click at [690, 332] on icon at bounding box center [688, 337] width 10 height 10
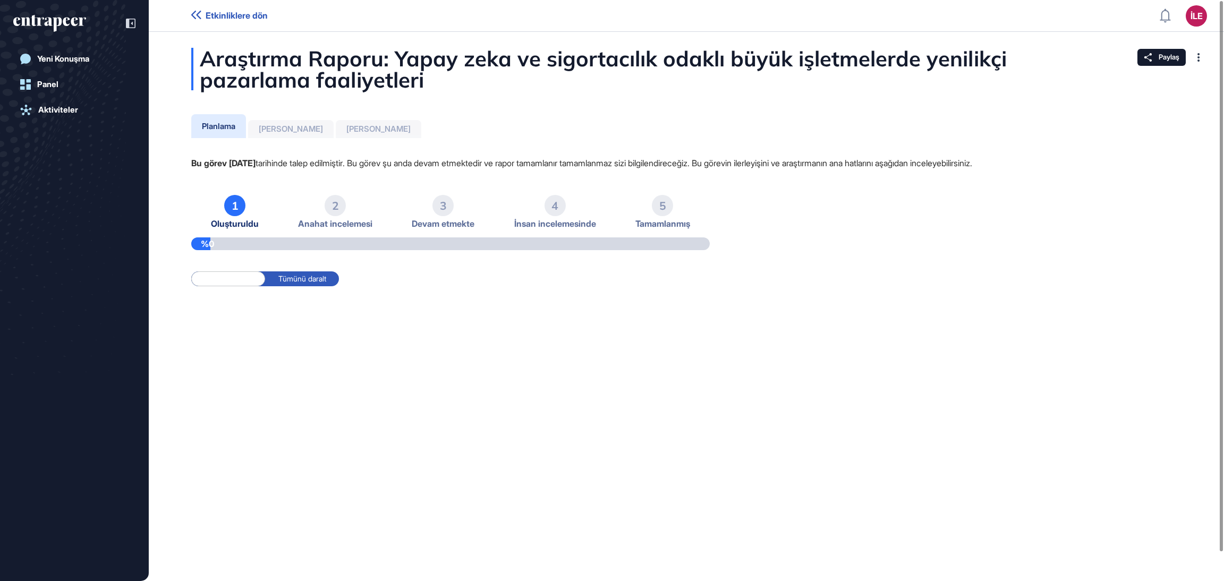
click at [587, 102] on div "Araştırma Raporu: Yapay zeka ve sigortacılık odaklı büyük işletmelerde yenilikç…" at bounding box center [686, 191] width 1075 height 287
drag, startPoint x: 586, startPoint y: 103, endPoint x: 518, endPoint y: 141, distance: 78.5
click at [518, 141] on div "Araştırma Raporu: Yapay zeka ve sigortacılık odaklı büyük işletmelerde yenilikç…" at bounding box center [686, 191] width 1075 height 287
click at [520, 131] on div "Araştırma Raporu: Yapay zeka ve sigortacılık odaklı büyük işletmelerde yenilikç…" at bounding box center [686, 191] width 1075 height 287
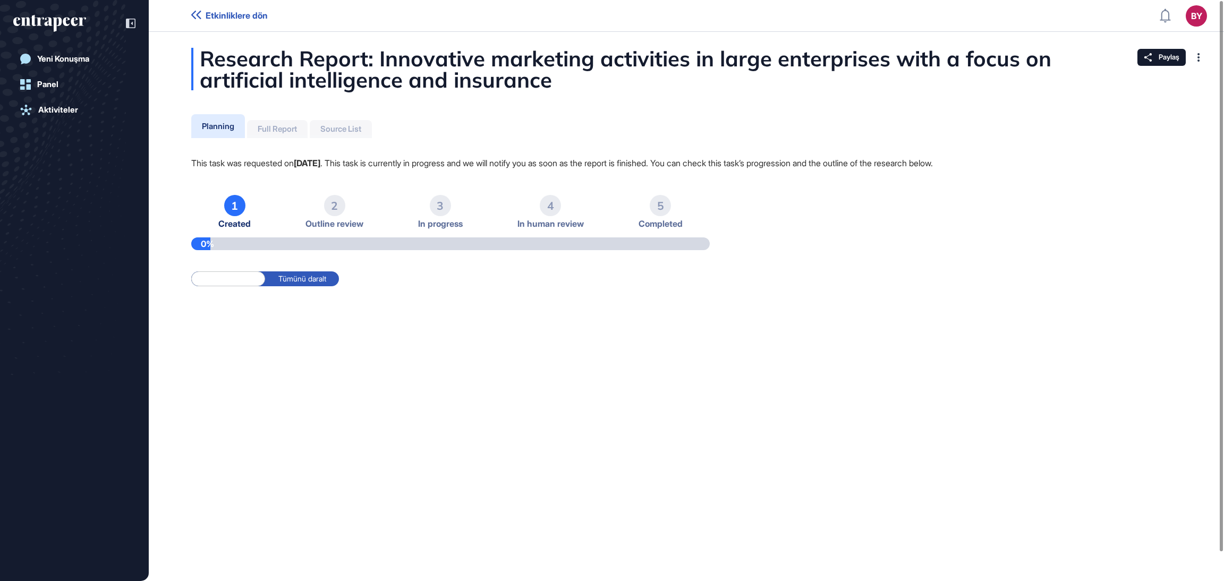
click at [549, 75] on div "Research Report: Innovative marketing activities in large enterprises with a fo…" at bounding box center [686, 69] width 990 height 42
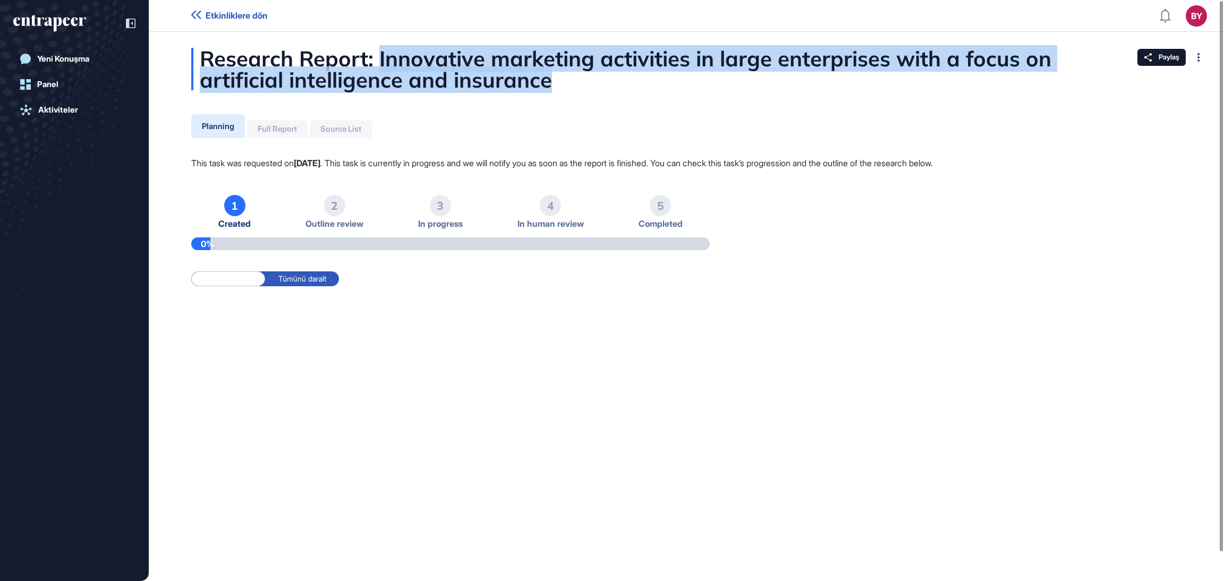
drag, startPoint x: 380, startPoint y: 53, endPoint x: 605, endPoint y: 87, distance: 228.3
click at [605, 87] on div "Research Report: Innovative marketing activities in large enterprises with a fo…" at bounding box center [686, 69] width 990 height 42
copy div "Innovative marketing activities in large enterprises with a focus on artificial…"
click at [734, 110] on div "Research Report: Innovative marketing activities in large enterprises with a fo…" at bounding box center [686, 191] width 1075 height 287
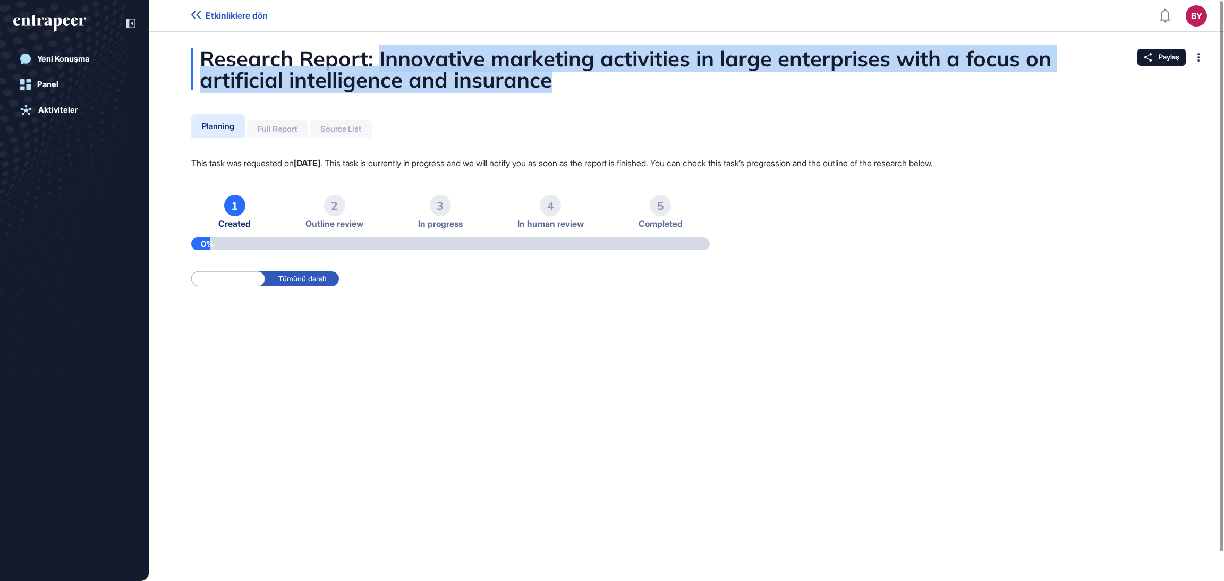
drag, startPoint x: 579, startPoint y: 81, endPoint x: 377, endPoint y: 62, distance: 202.7
click at [377, 62] on div "Research Report: Innovative marketing activities in large enterprises with a fo…" at bounding box center [686, 69] width 990 height 42
copy div "Innovative marketing activities in large enterprises with a focus on artificial…"
